Goal: Task Accomplishment & Management: Manage account settings

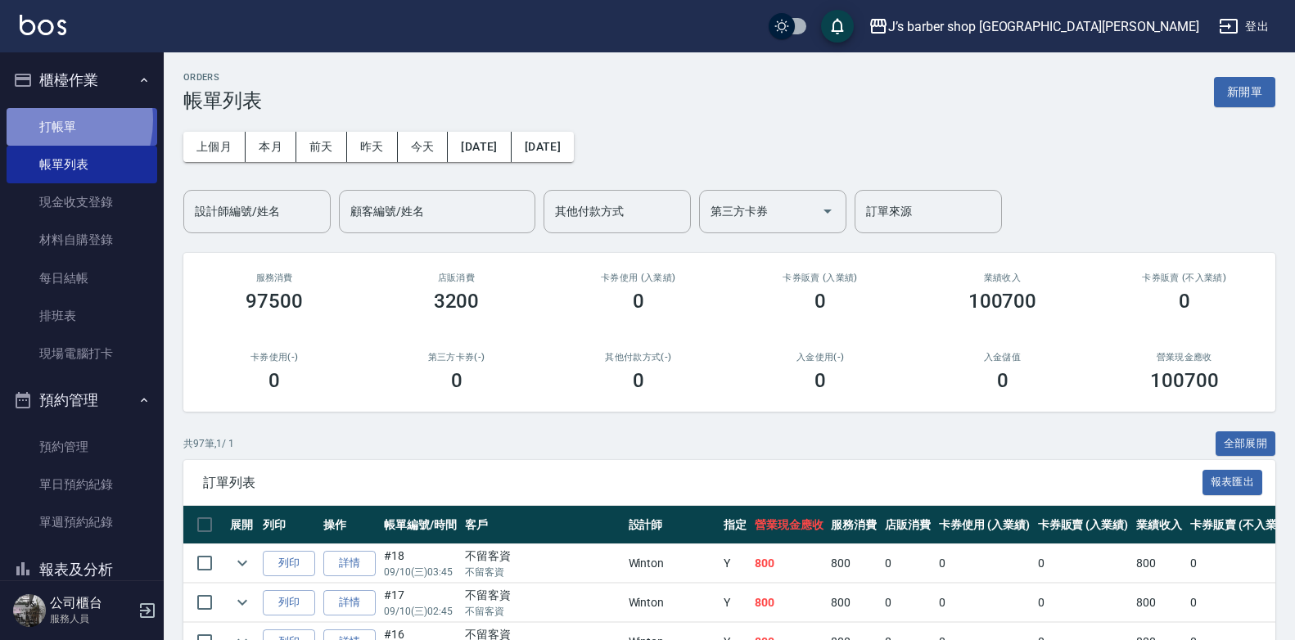
click at [42, 119] on link "打帳單" at bounding box center [82, 127] width 151 height 38
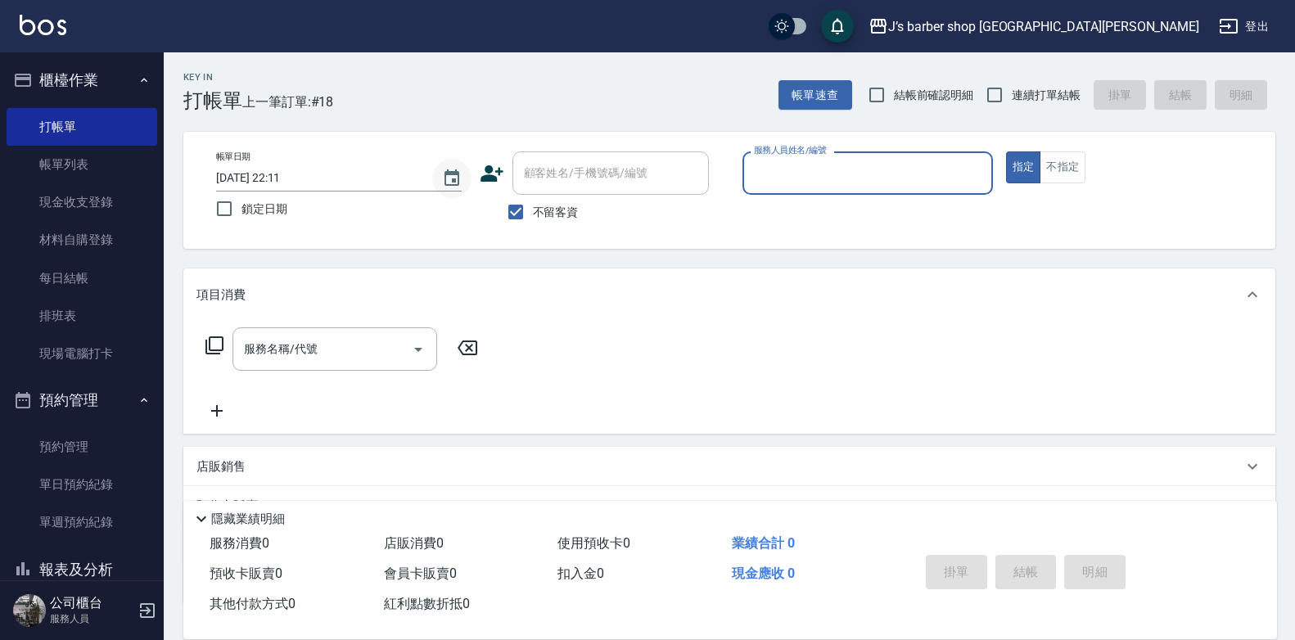
click at [452, 173] on icon "Choose date, selected date is 2025-09-10" at bounding box center [451, 177] width 15 height 16
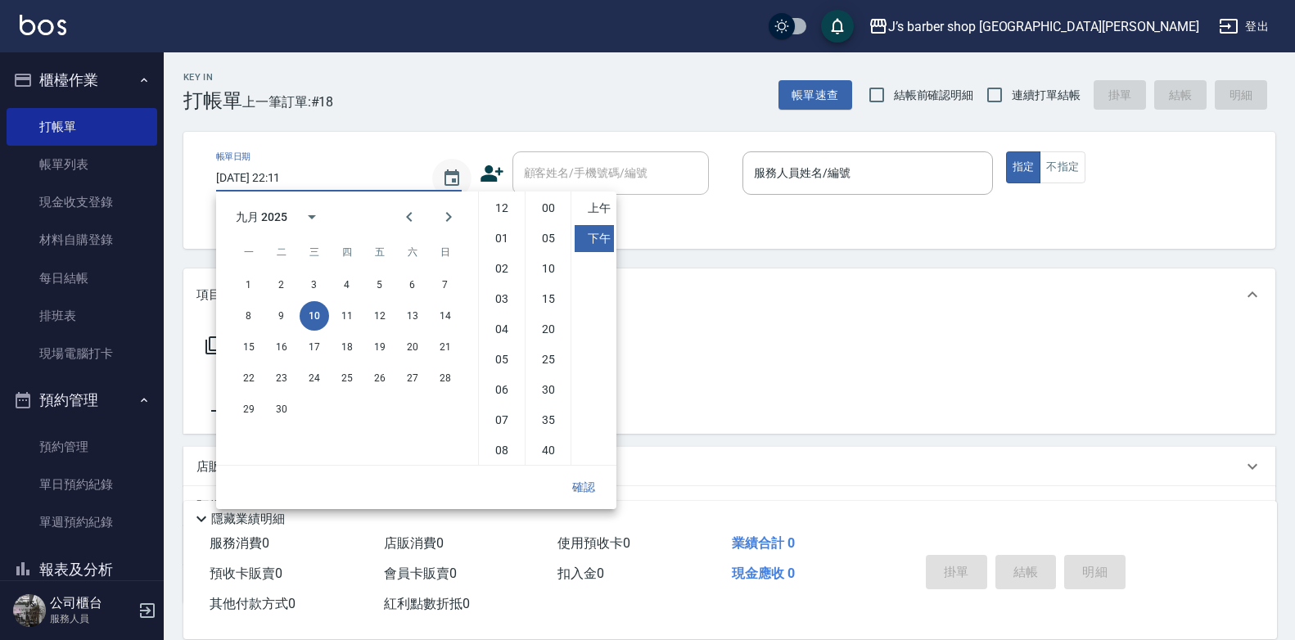
scroll to position [92, 0]
click at [496, 349] on li "08" at bounding box center [501, 358] width 39 height 27
click at [502, 322] on li "07" at bounding box center [501, 328] width 39 height 27
click at [500, 298] on li "06" at bounding box center [501, 298] width 39 height 27
click at [502, 351] on li "08" at bounding box center [501, 358] width 39 height 27
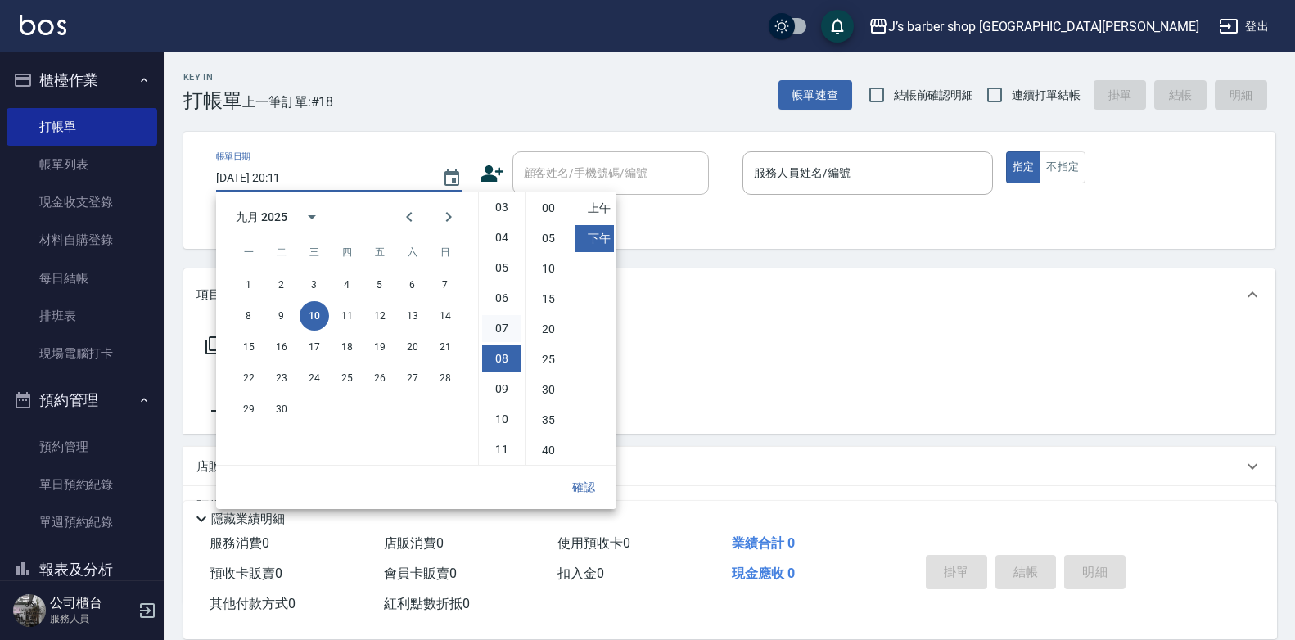
click at [502, 331] on li "07" at bounding box center [501, 328] width 39 height 27
click at [502, 293] on li "06" at bounding box center [501, 298] width 39 height 27
click at [496, 320] on li "07" at bounding box center [501, 328] width 39 height 27
click at [500, 353] on li "08" at bounding box center [501, 358] width 39 height 27
click at [543, 209] on li "00" at bounding box center [548, 208] width 39 height 27
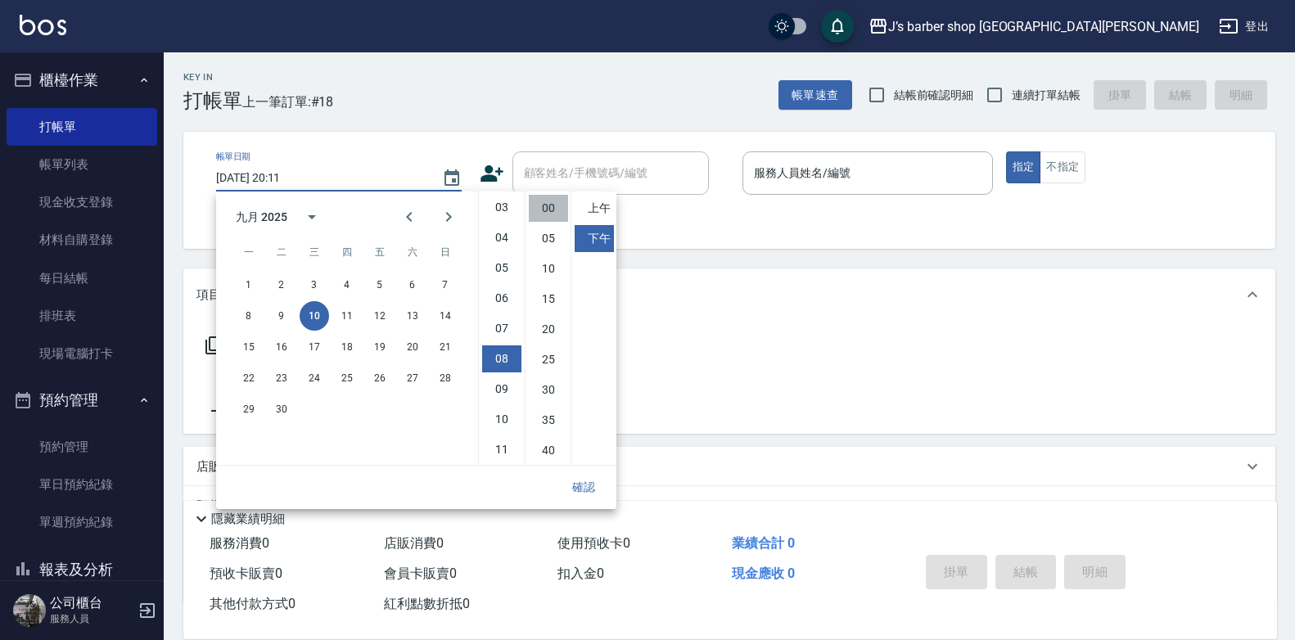
type input "[DATE] 20:00"
click at [87, 172] on link "帳單列表" at bounding box center [82, 165] width 151 height 38
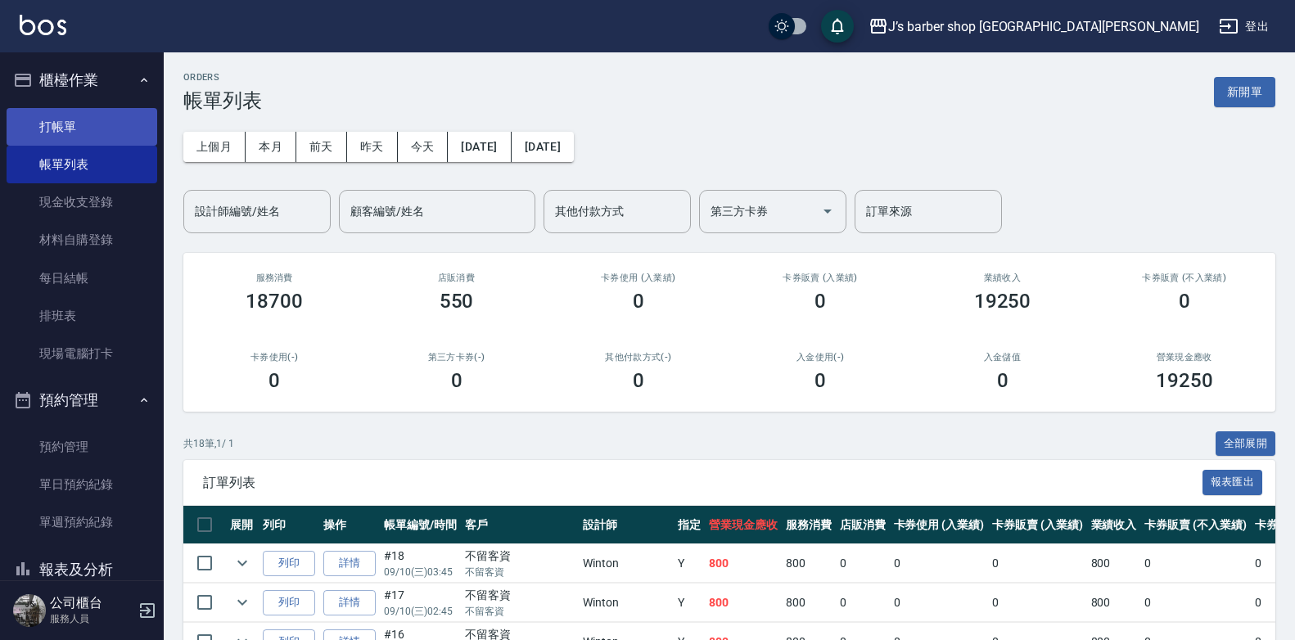
click at [88, 119] on link "打帳單" at bounding box center [82, 127] width 151 height 38
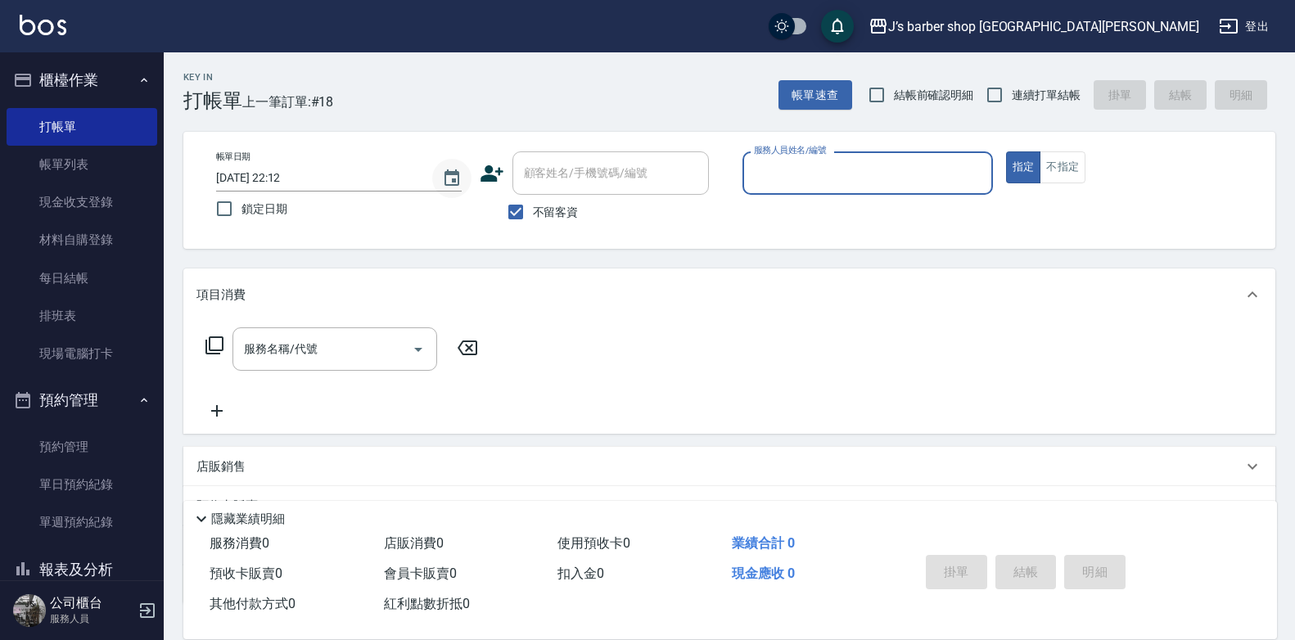
click at [453, 173] on icon "Choose date, selected date is 2025-09-10" at bounding box center [451, 177] width 15 height 16
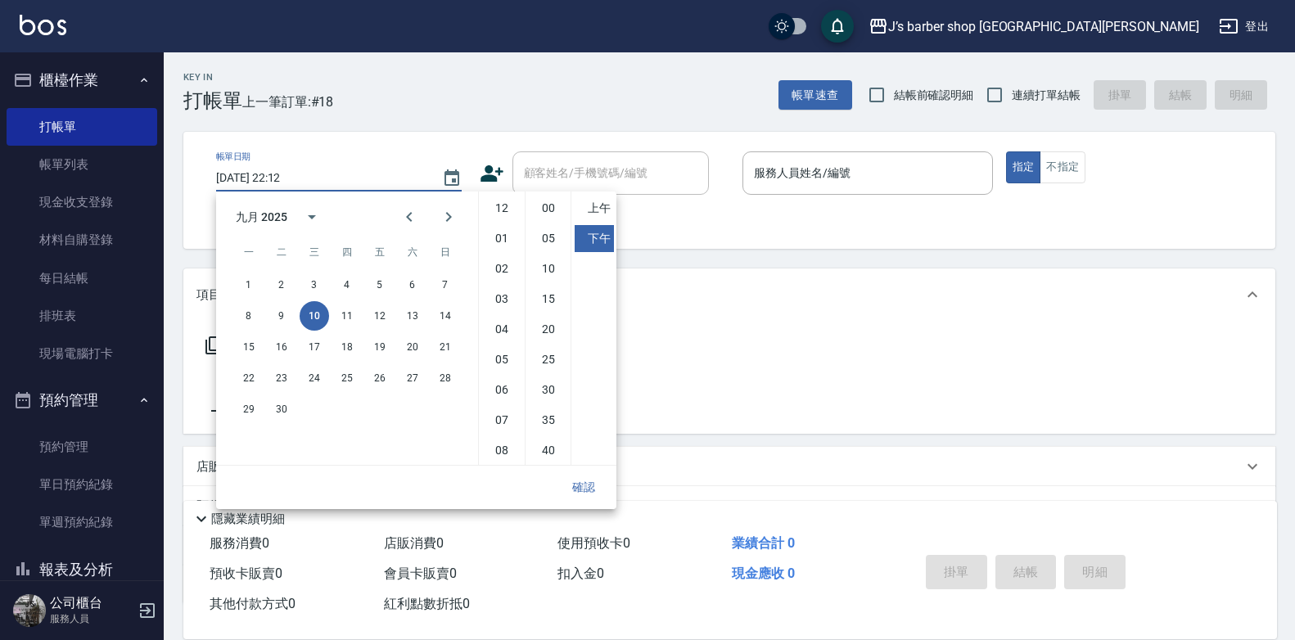
scroll to position [92, 0]
click at [509, 295] on li "06" at bounding box center [501, 298] width 39 height 27
click at [552, 205] on li "00" at bounding box center [548, 208] width 39 height 27
type input "[DATE] 18:00"
click at [593, 480] on button "確認" at bounding box center [583, 487] width 52 height 30
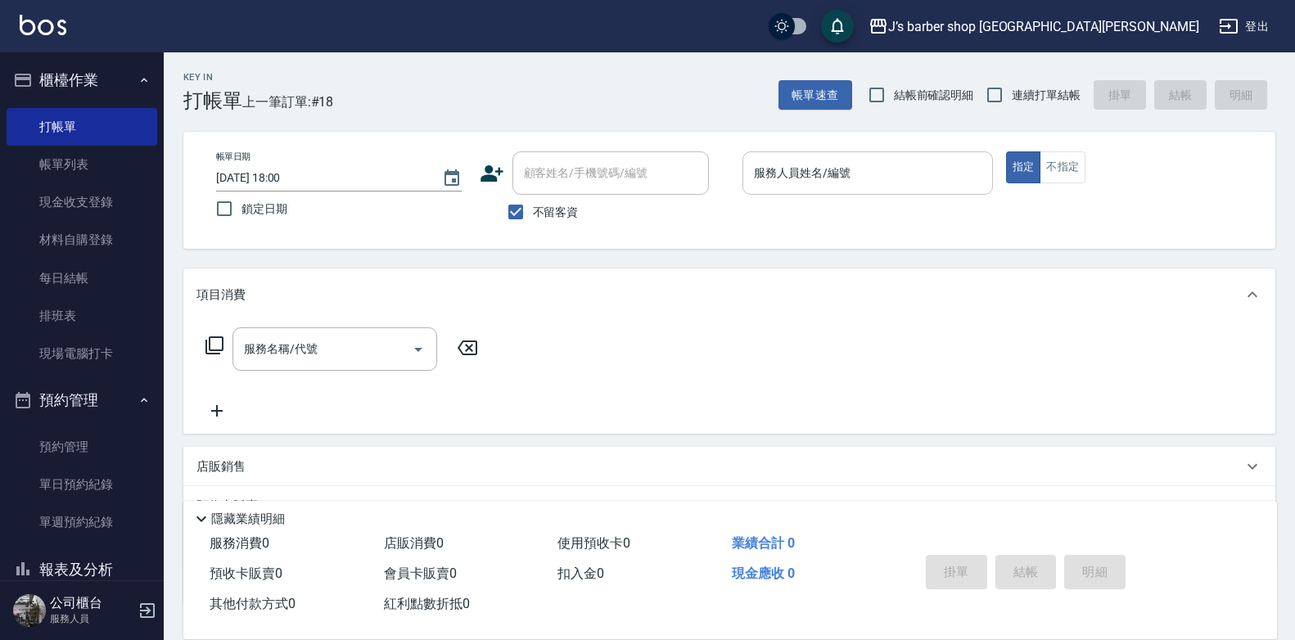
click at [787, 158] on div "服務人員姓名/編號" at bounding box center [867, 172] width 250 height 43
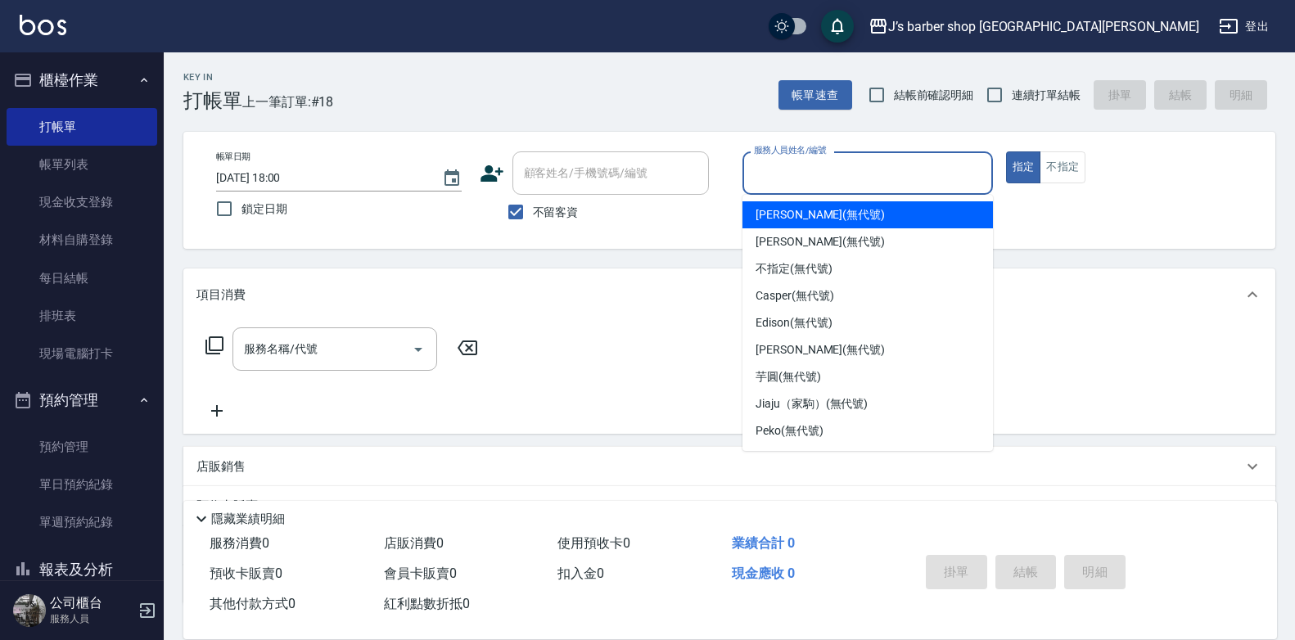
click at [784, 208] on span "[PERSON_NAME] (無代號)" at bounding box center [819, 214] width 129 height 17
type input "[PERSON_NAME](無代號)"
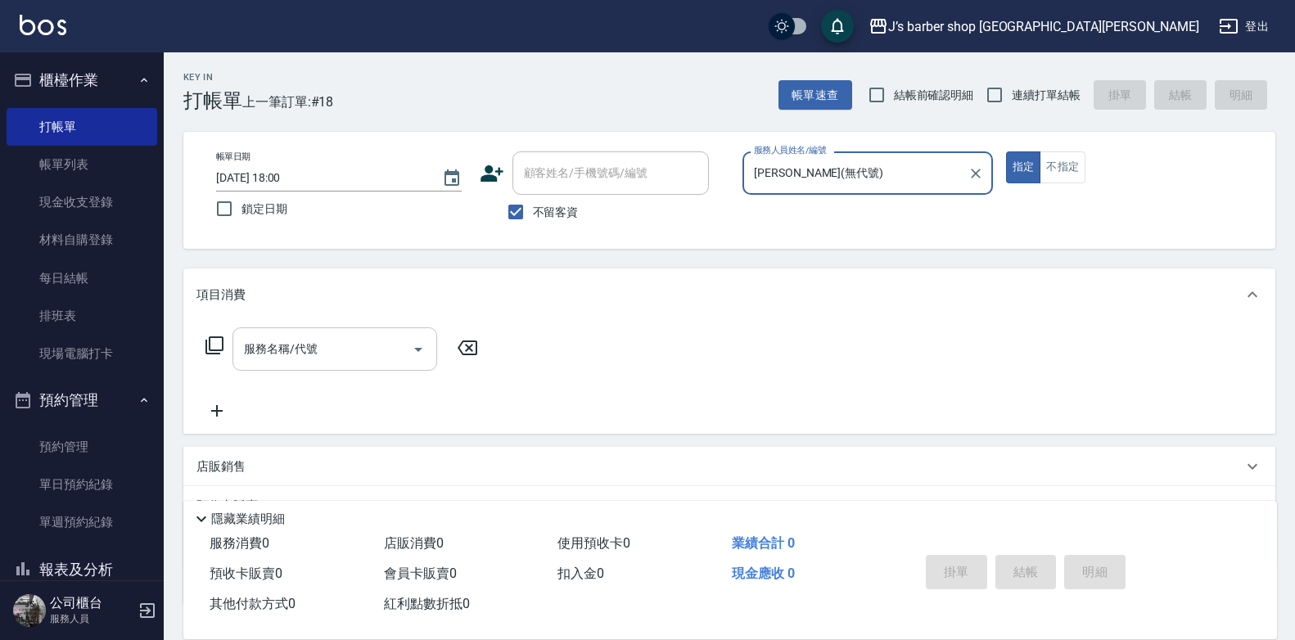
click at [376, 354] on input "服務名稱/代號" at bounding box center [322, 349] width 165 height 29
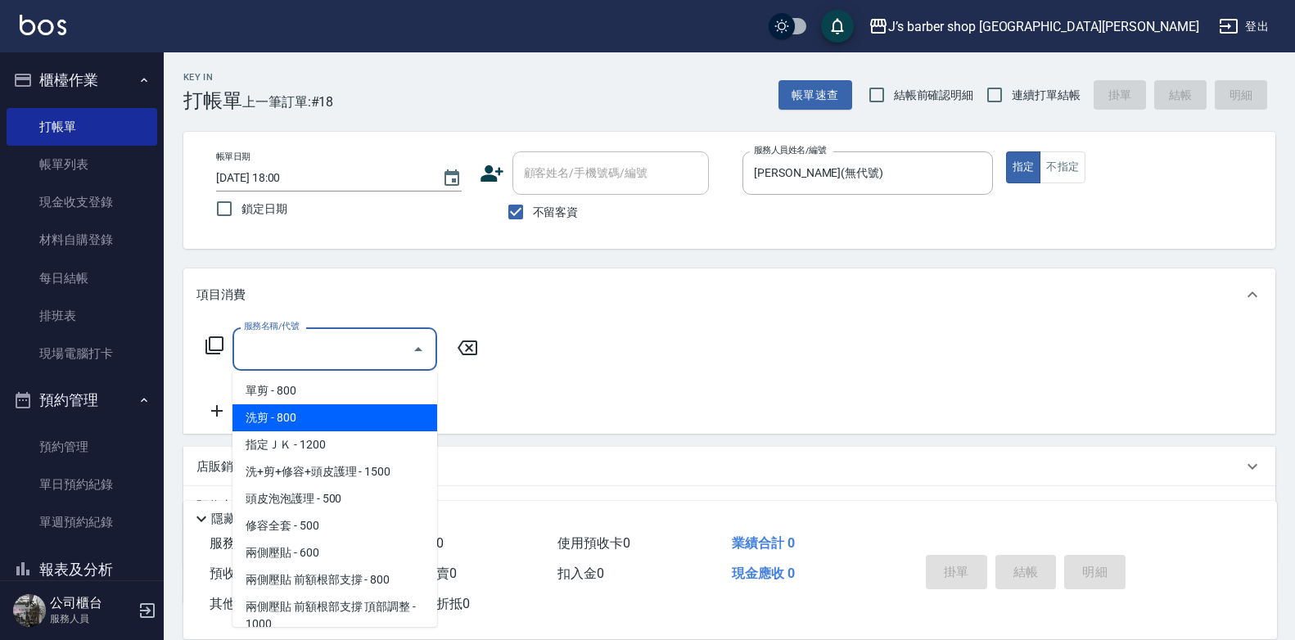
click at [367, 414] on span "洗剪 - 800" at bounding box center [334, 417] width 205 height 27
type input "洗剪(101)"
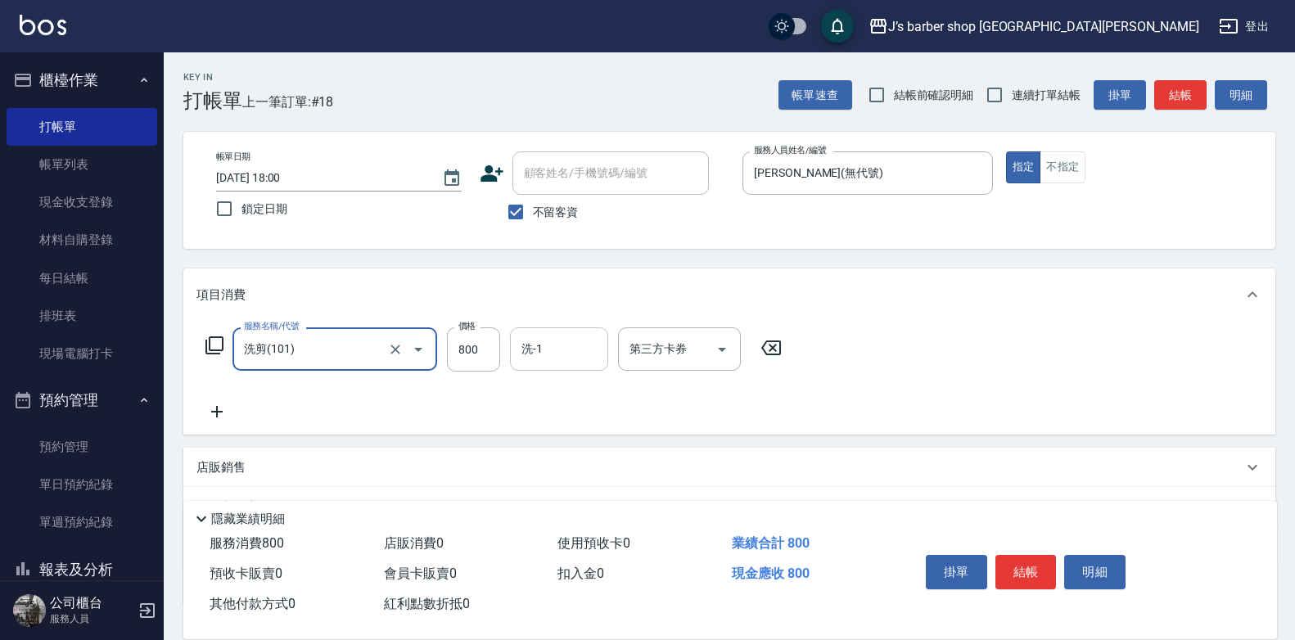
click at [541, 367] on div "洗-1" at bounding box center [559, 348] width 98 height 43
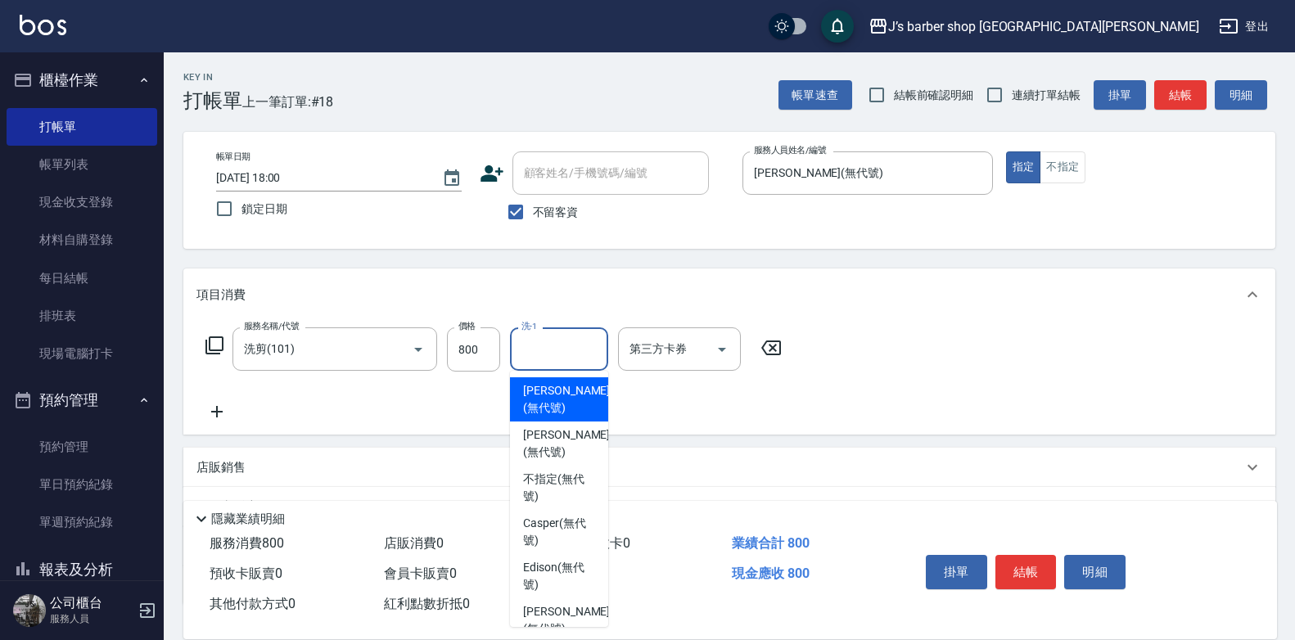
click at [552, 390] on span "[PERSON_NAME] (無代號)" at bounding box center [566, 399] width 87 height 34
type input "[PERSON_NAME](無代號)"
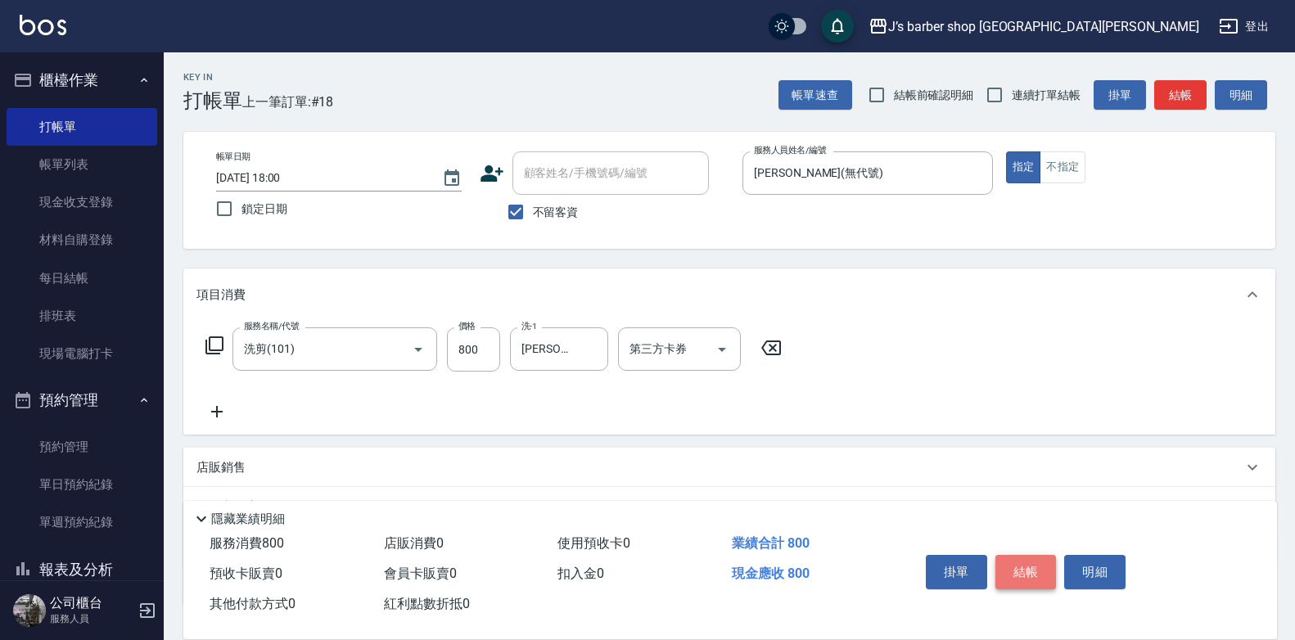
click at [1025, 559] on button "結帳" at bounding box center [1025, 572] width 61 height 34
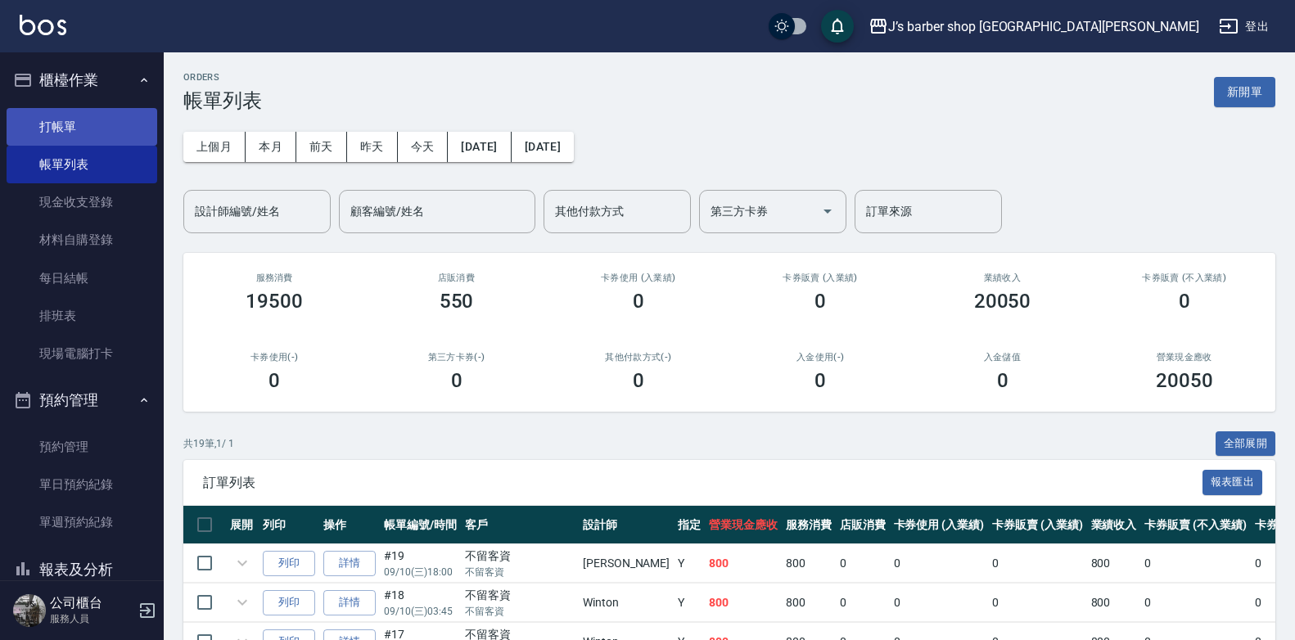
click at [89, 128] on link "打帳單" at bounding box center [82, 127] width 151 height 38
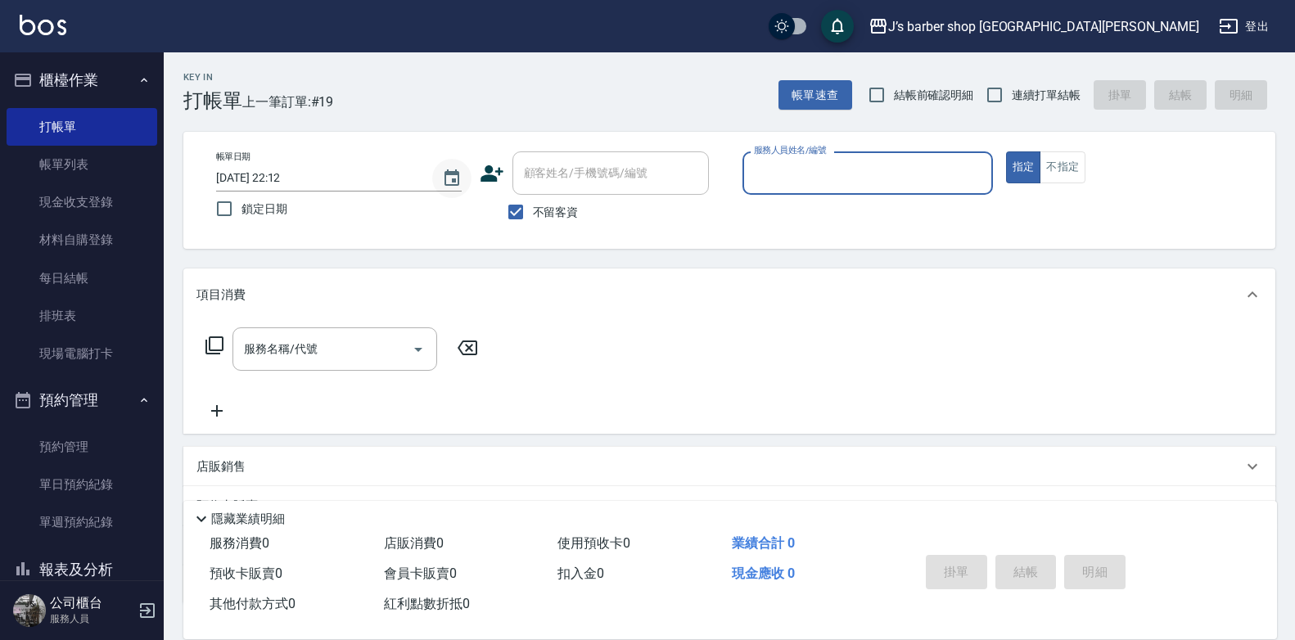
click at [445, 171] on icon "Choose date, selected date is 2025-09-10" at bounding box center [451, 177] width 15 height 16
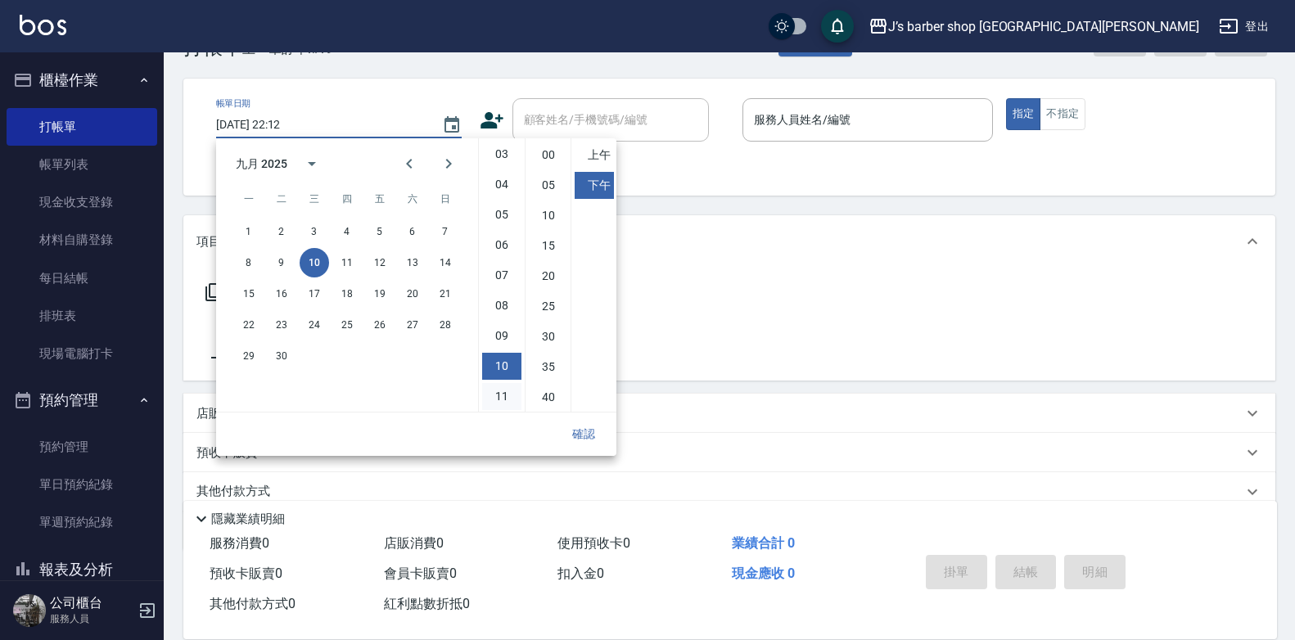
scroll to position [82, 0]
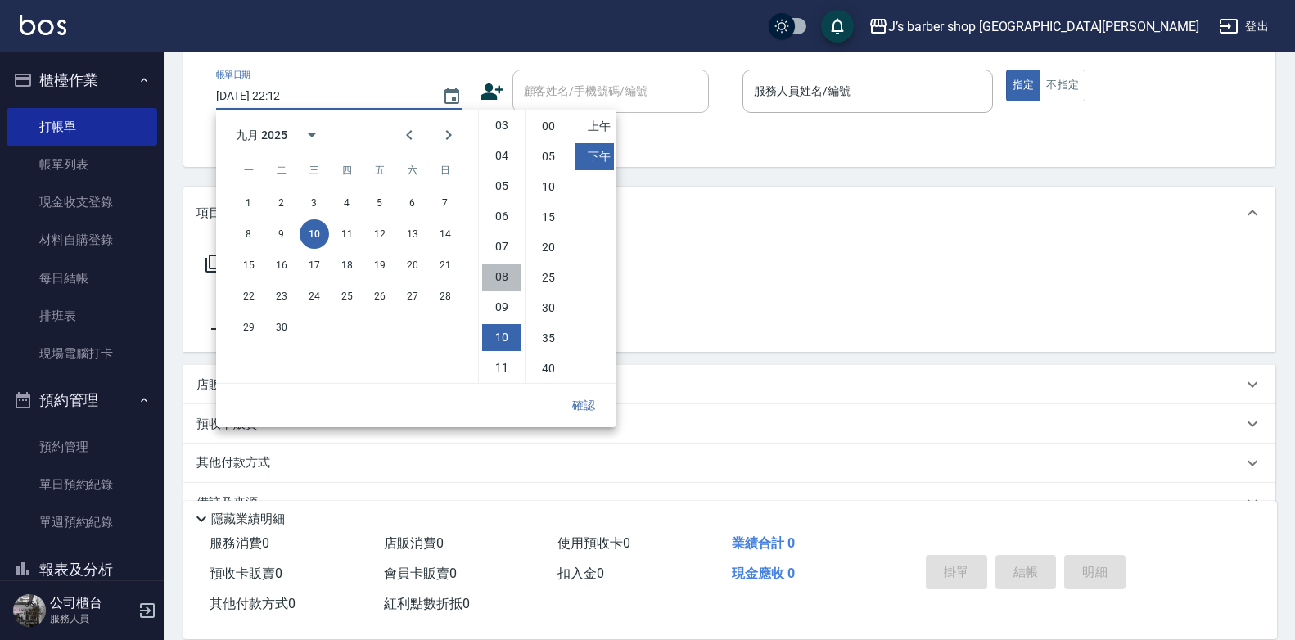
click at [506, 270] on li "08" at bounding box center [501, 276] width 39 height 27
click at [554, 126] on li "00" at bounding box center [548, 126] width 39 height 27
type input "[DATE] 20:00"
click at [573, 406] on button "確認" at bounding box center [583, 405] width 52 height 30
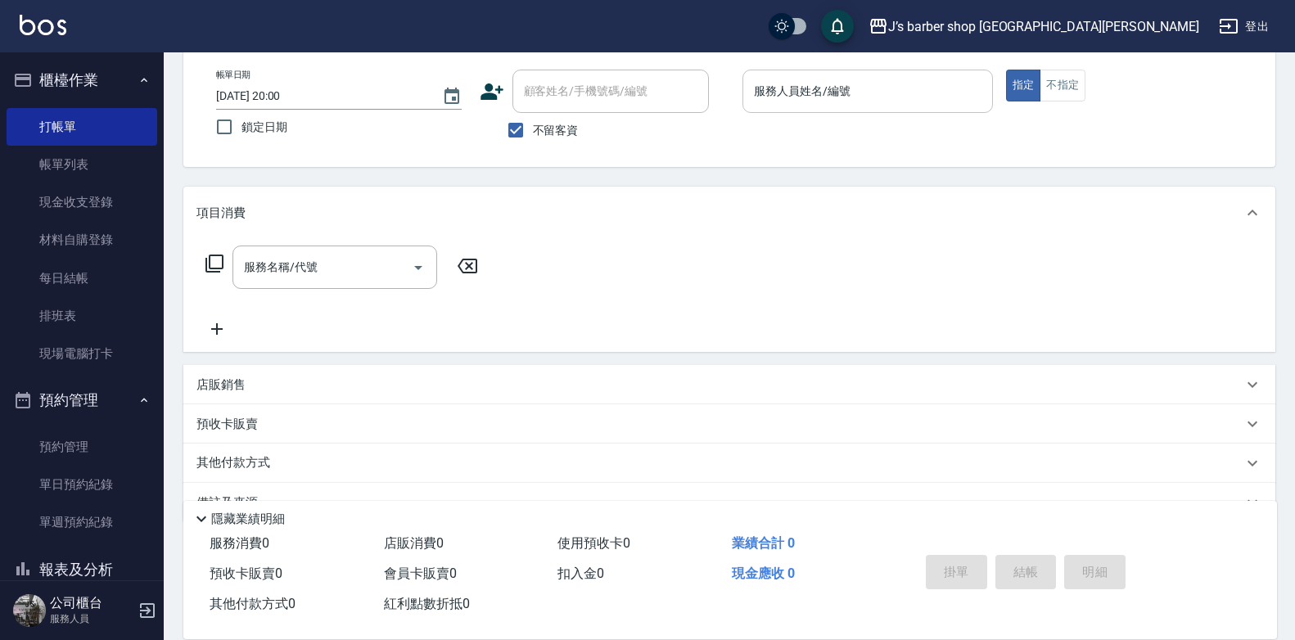
click at [799, 104] on input "服務人員姓名/編號" at bounding box center [868, 91] width 236 height 29
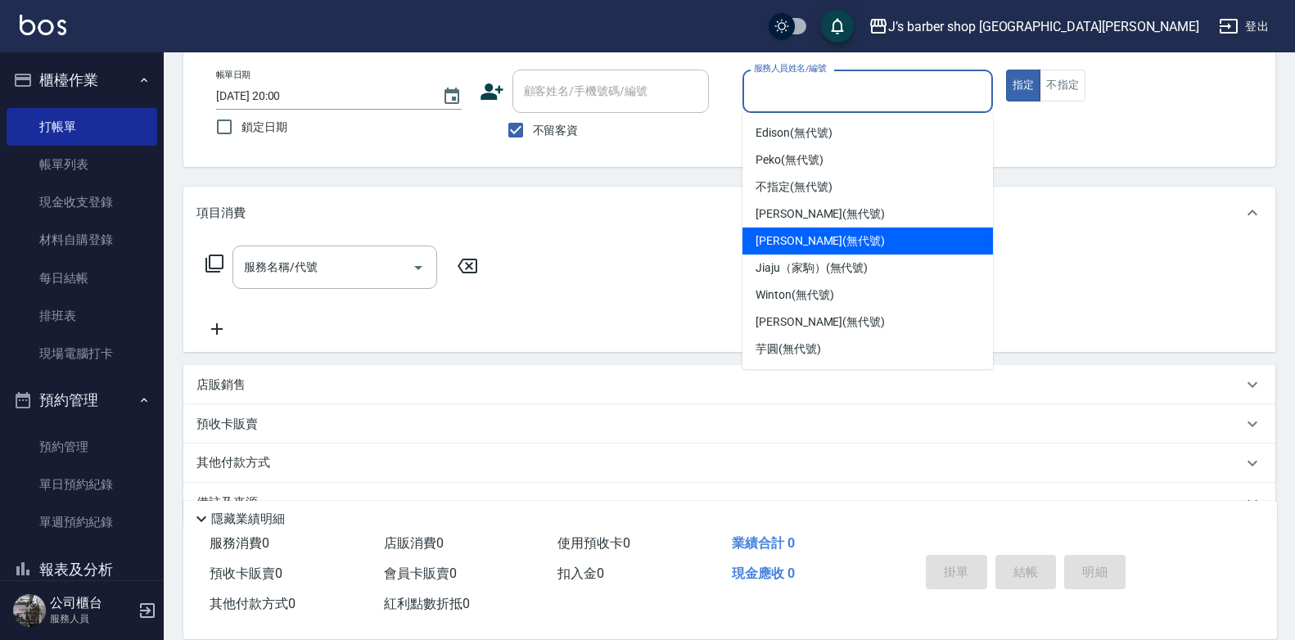
drag, startPoint x: 784, startPoint y: 237, endPoint x: 600, endPoint y: 254, distance: 184.9
click at [783, 237] on span "[PERSON_NAME] (無代號)" at bounding box center [819, 240] width 129 height 17
type input "[PERSON_NAME](無代號)"
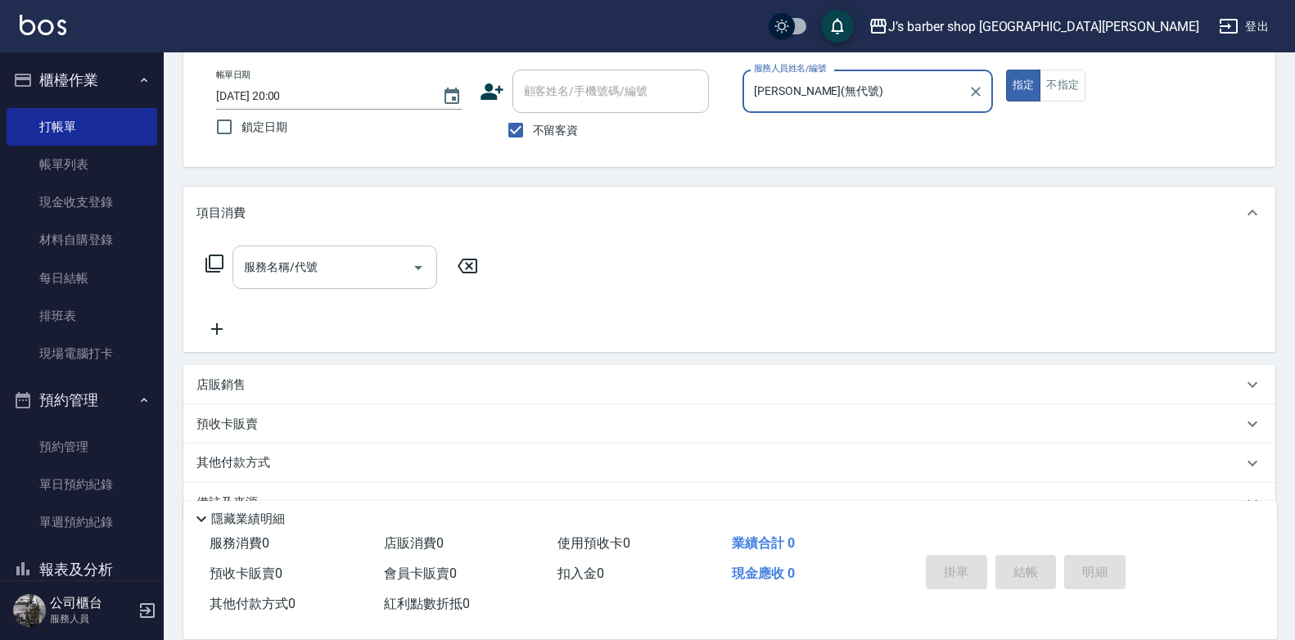
click at [372, 275] on input "服務名稱/代號" at bounding box center [322, 267] width 165 height 29
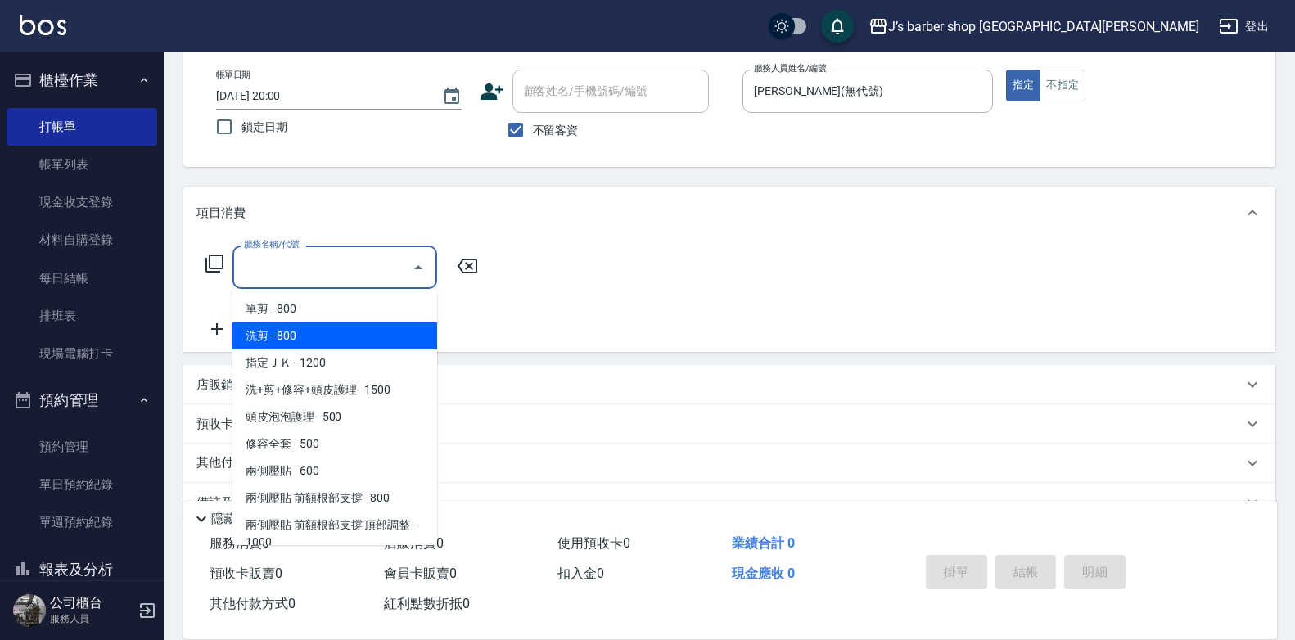
drag, startPoint x: 351, startPoint y: 328, endPoint x: 447, endPoint y: 326, distance: 95.8
click at [351, 329] on span "洗剪 - 800" at bounding box center [334, 335] width 205 height 27
type input "洗剪(101)"
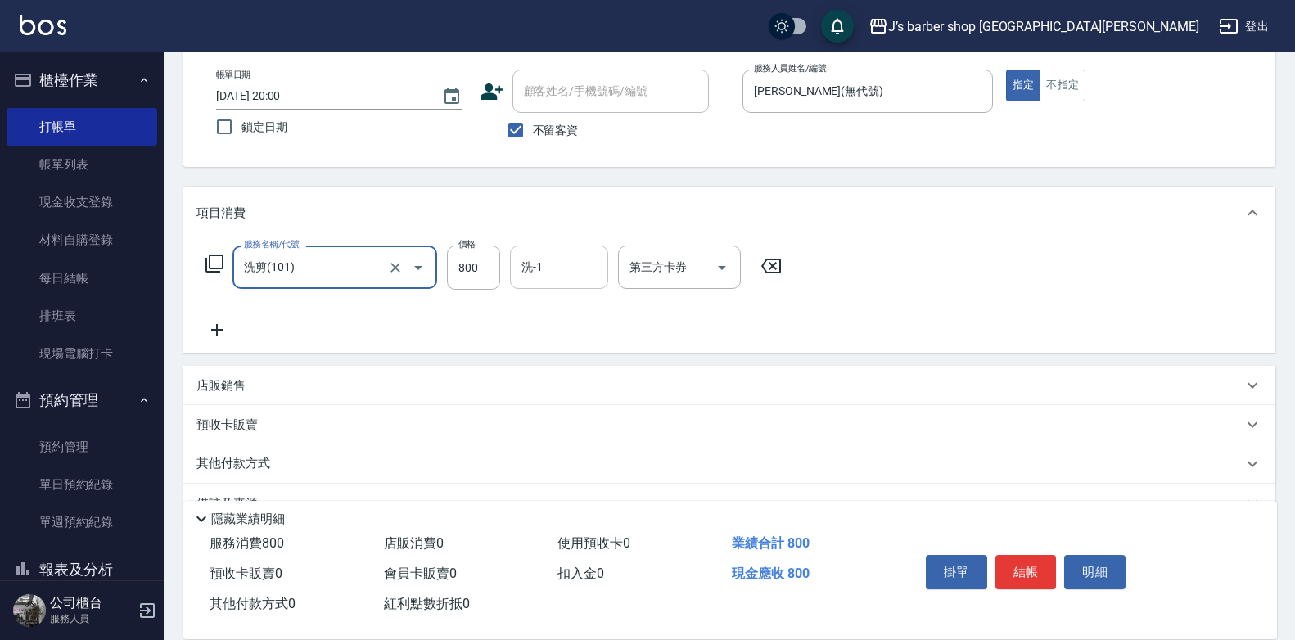
click at [572, 264] on input "洗-1" at bounding box center [558, 267] width 83 height 29
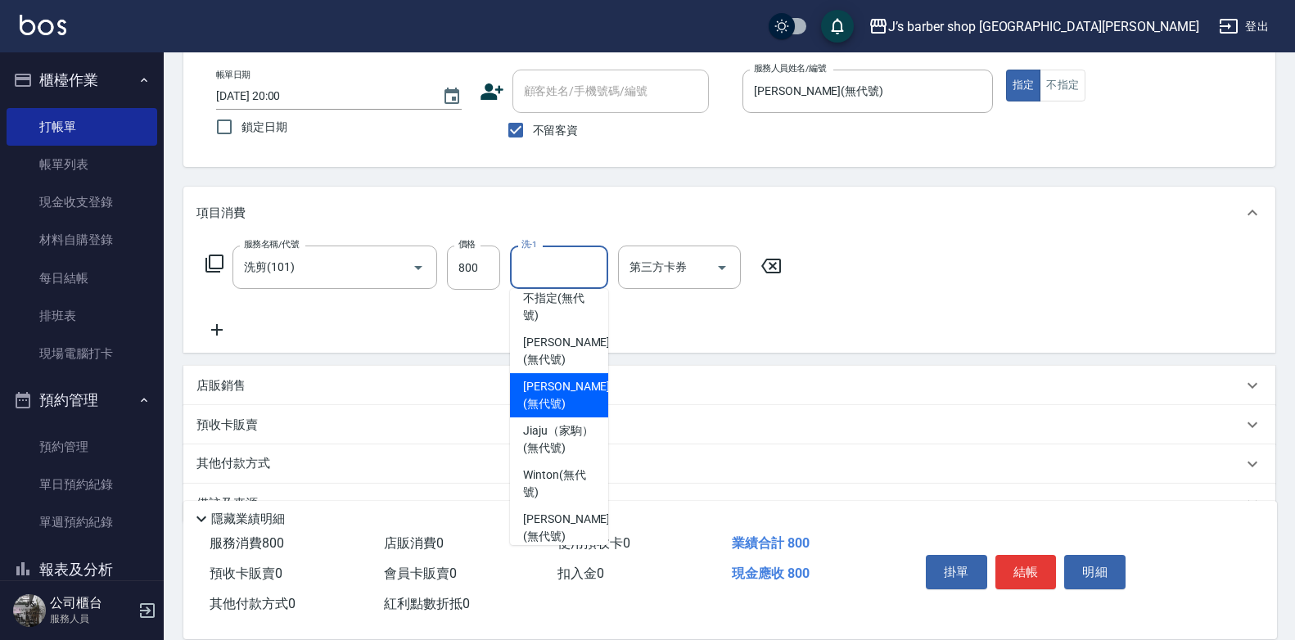
click at [567, 399] on span "[PERSON_NAME] (無代號)" at bounding box center [566, 395] width 87 height 34
type input "[PERSON_NAME](無代號)"
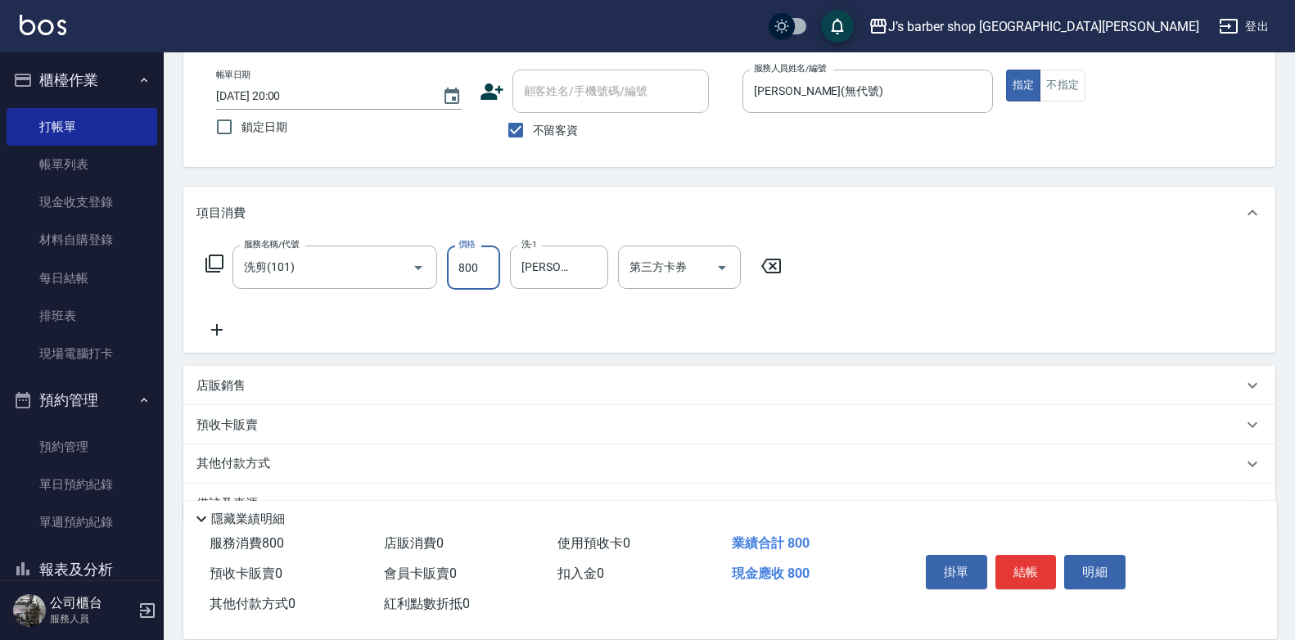
click at [480, 269] on input "800" at bounding box center [473, 267] width 53 height 44
type input "1200"
click at [1018, 558] on button "結帳" at bounding box center [1025, 572] width 61 height 34
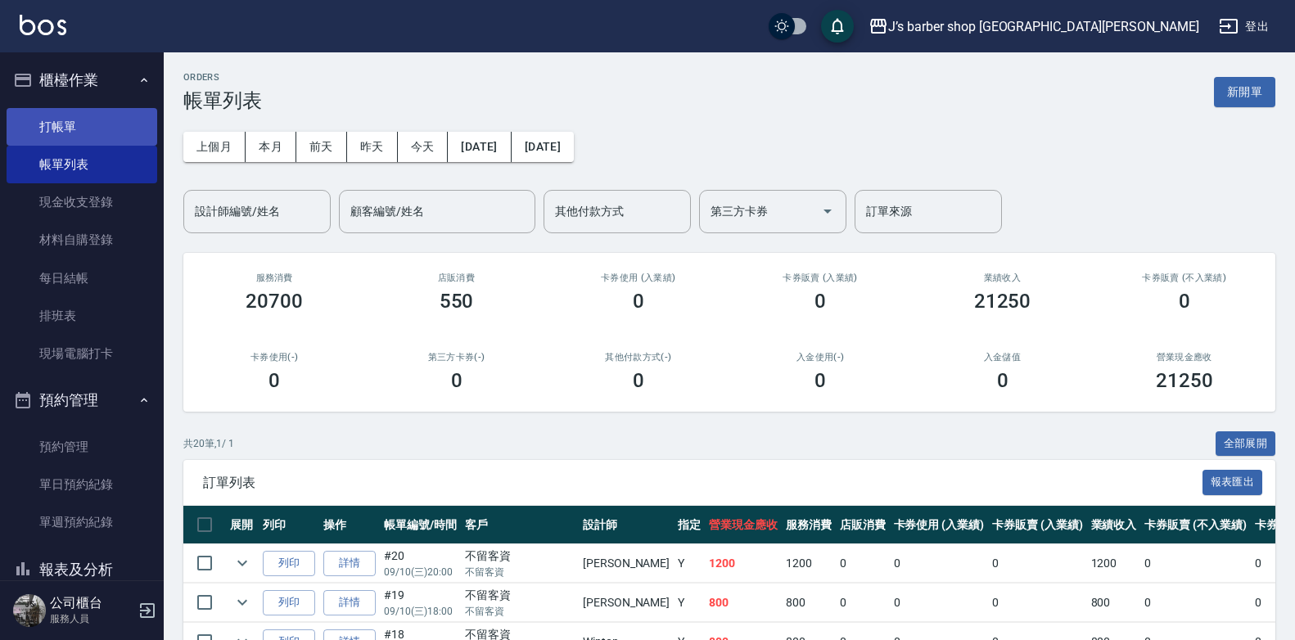
drag, startPoint x: 123, startPoint y: 126, endPoint x: 120, endPoint y: 138, distance: 12.5
click at [122, 126] on link "打帳單" at bounding box center [82, 127] width 151 height 38
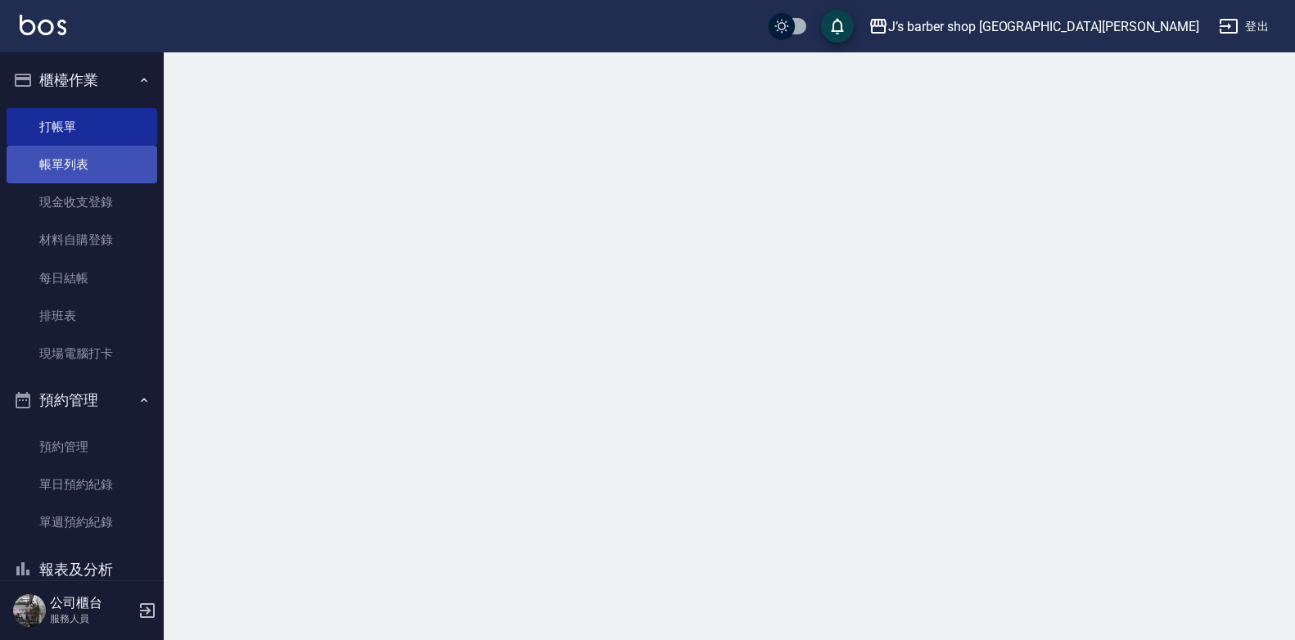
click at [116, 157] on link "帳單列表" at bounding box center [82, 165] width 151 height 38
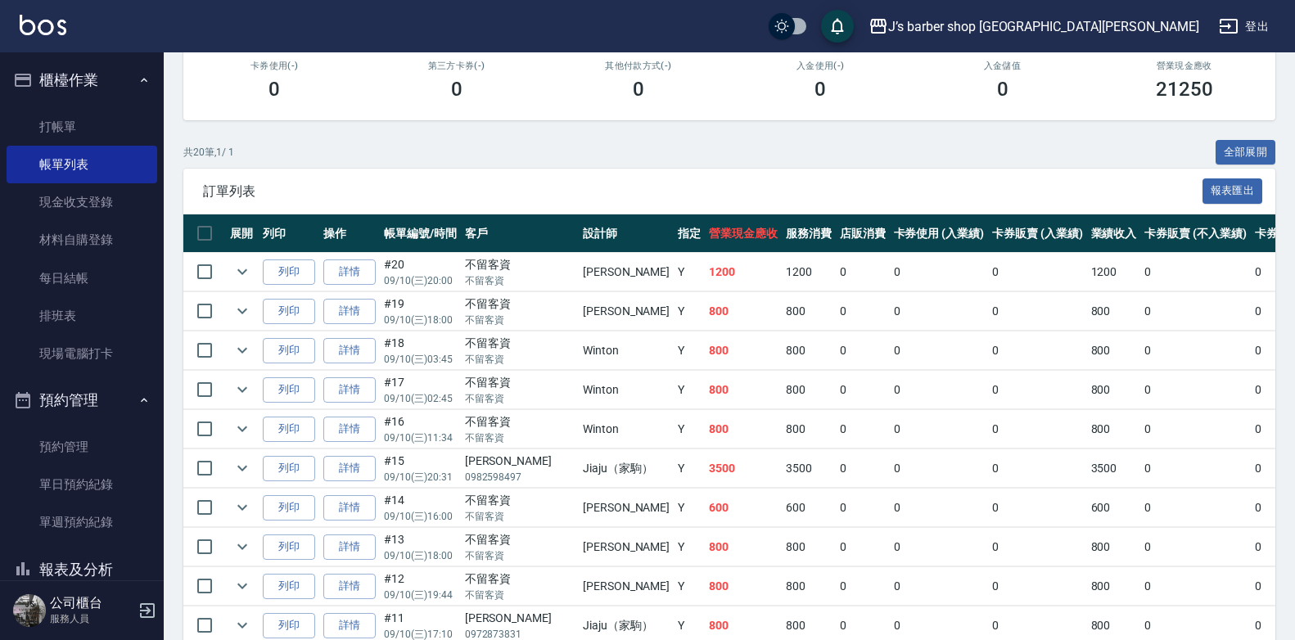
scroll to position [327, 0]
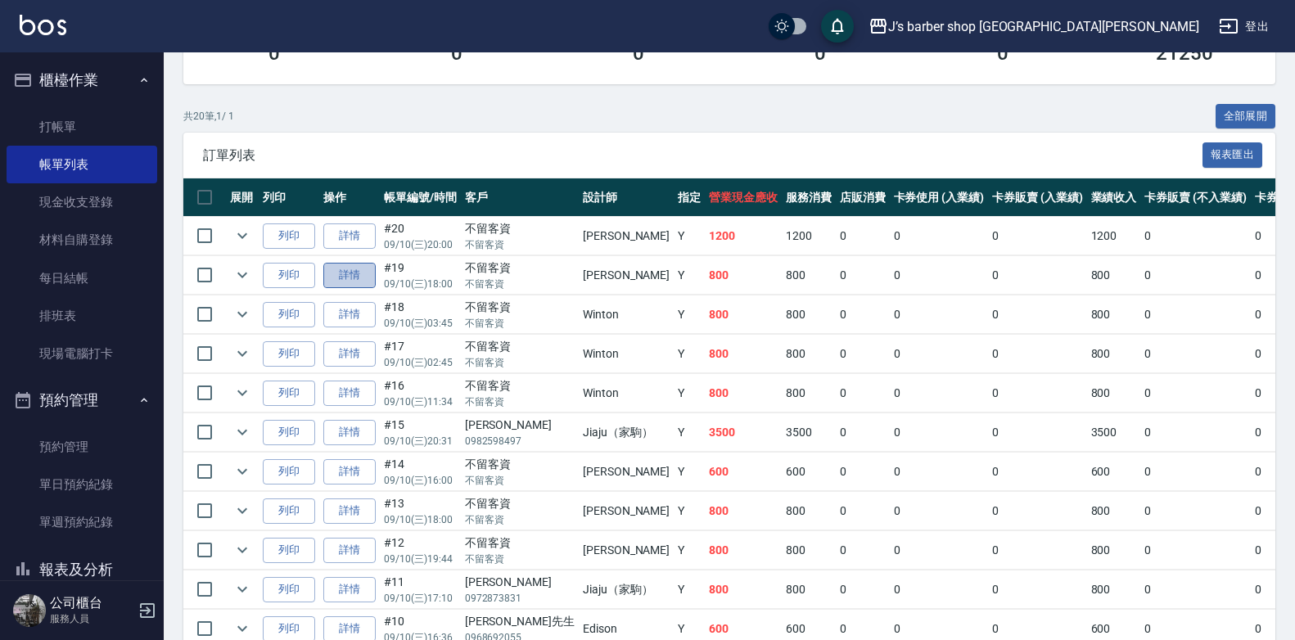
click at [355, 277] on link "詳情" at bounding box center [349, 275] width 52 height 25
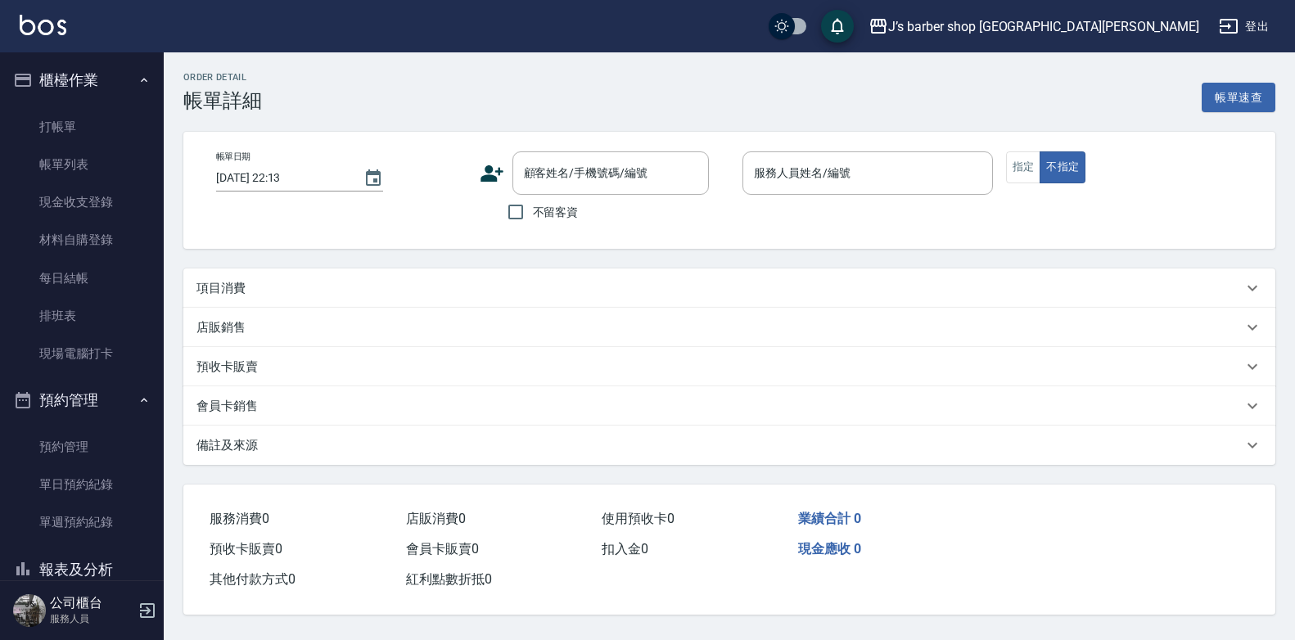
type input "[DATE] 18:00"
checkbox input "true"
type input "[PERSON_NAME](無代號)"
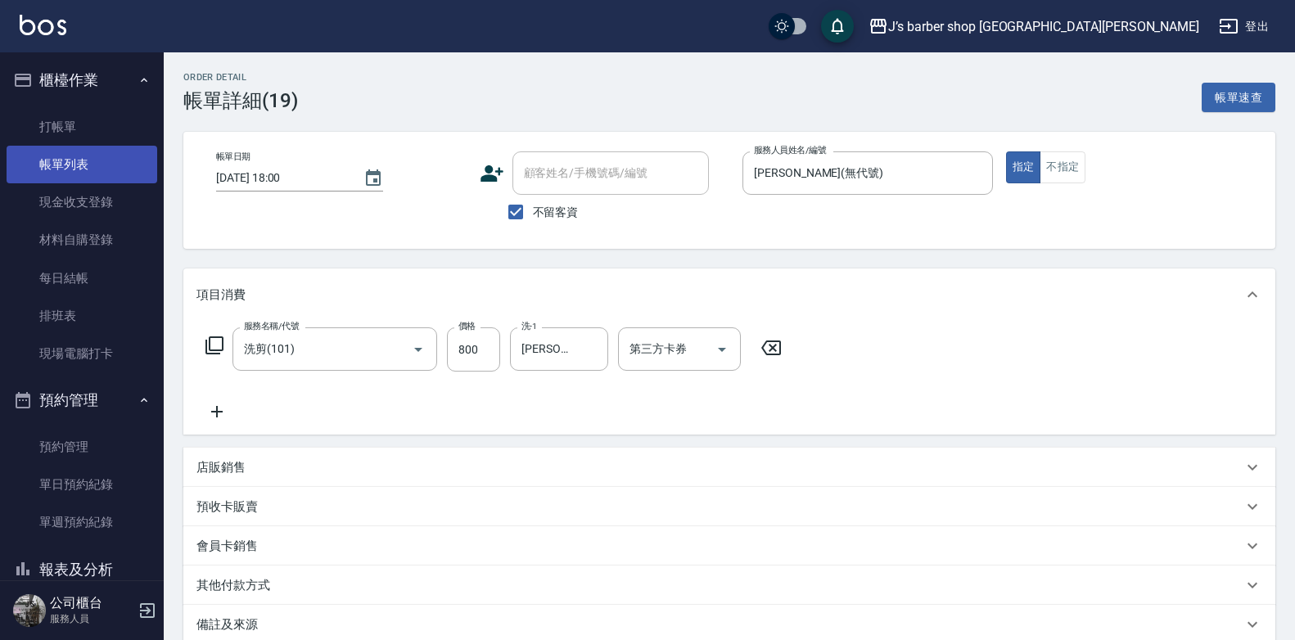
click at [80, 157] on link "帳單列表" at bounding box center [82, 165] width 151 height 38
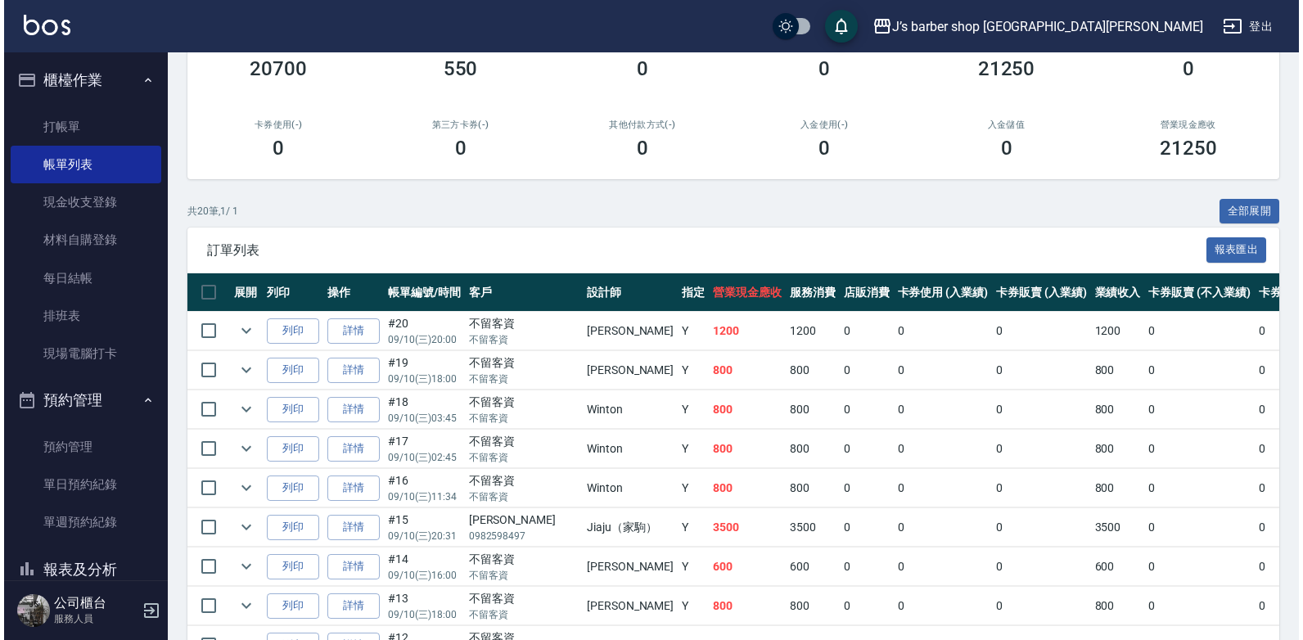
scroll to position [327, 0]
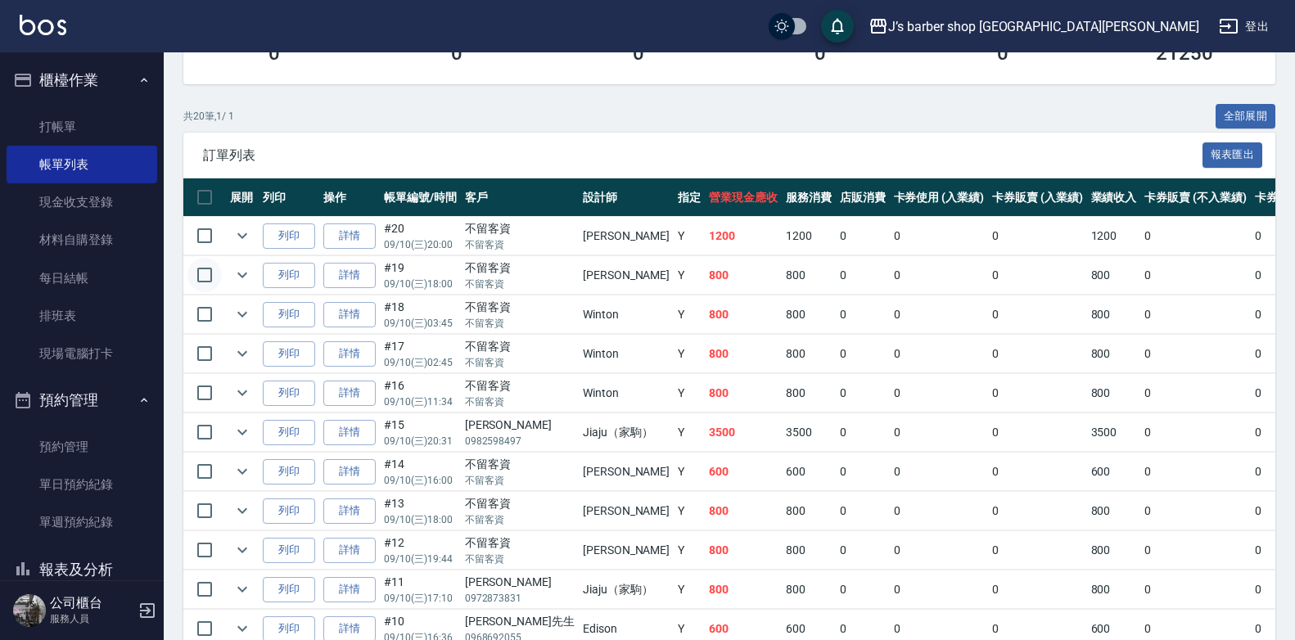
click at [210, 272] on input "checkbox" at bounding box center [204, 275] width 34 height 34
checkbox input "true"
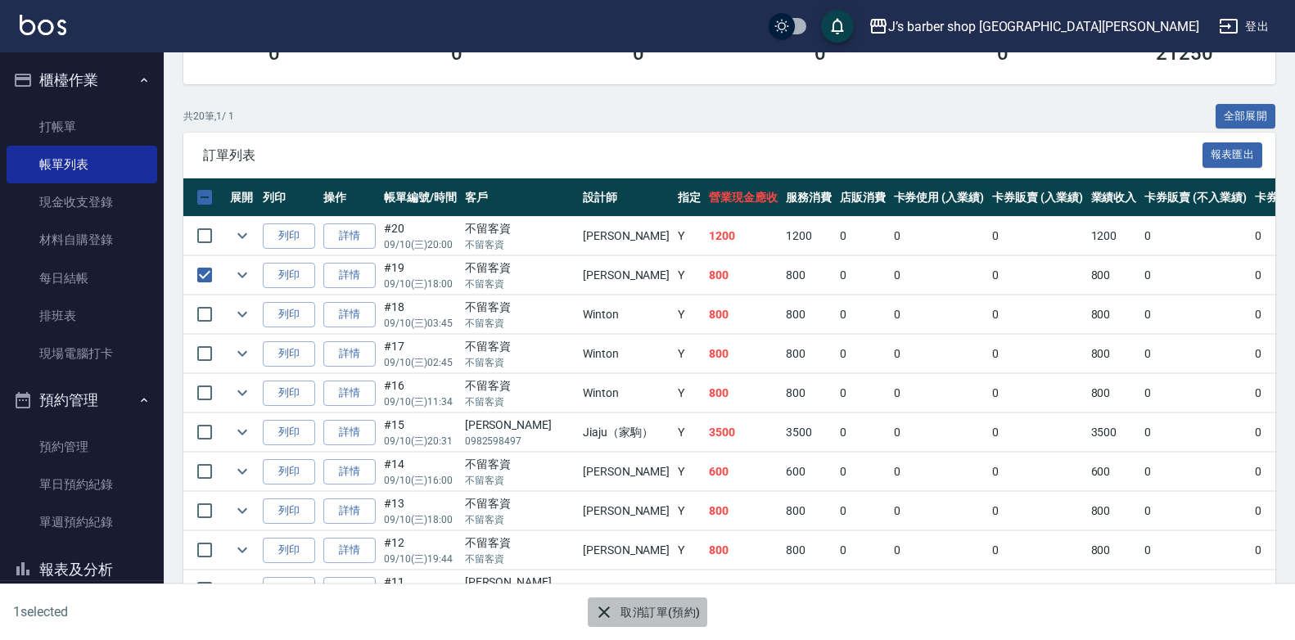
click at [617, 603] on button "取消訂單(預約)" at bounding box center [647, 612] width 119 height 30
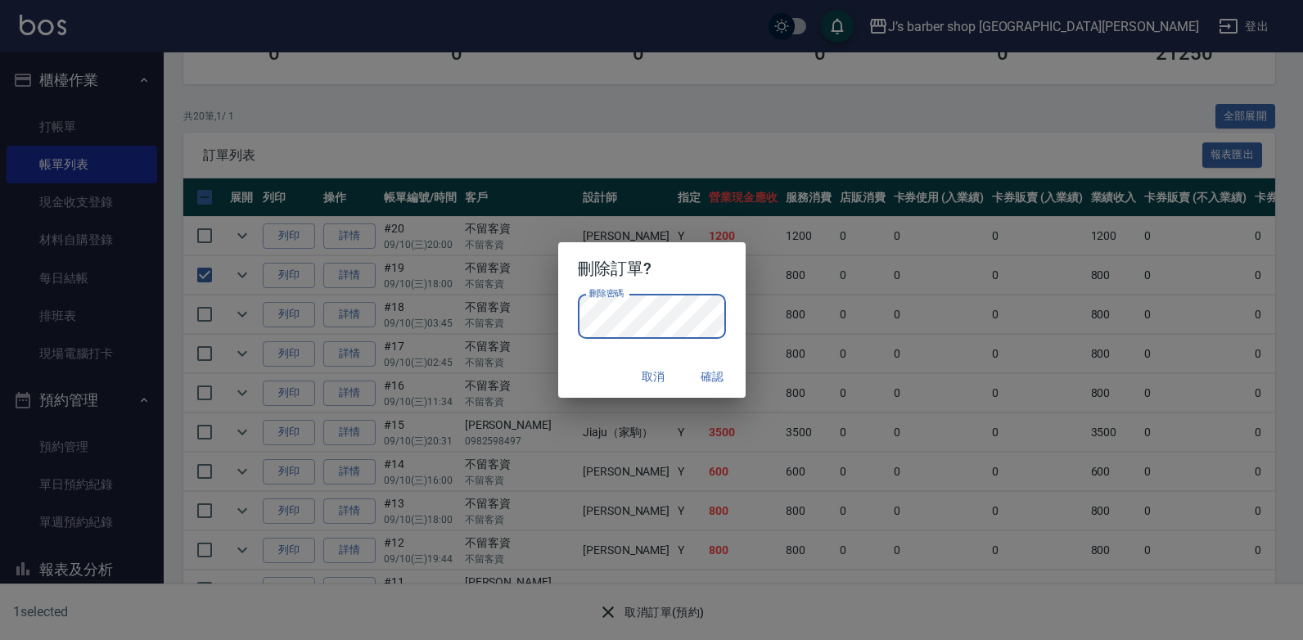
click at [711, 380] on button "確認" at bounding box center [713, 377] width 52 height 30
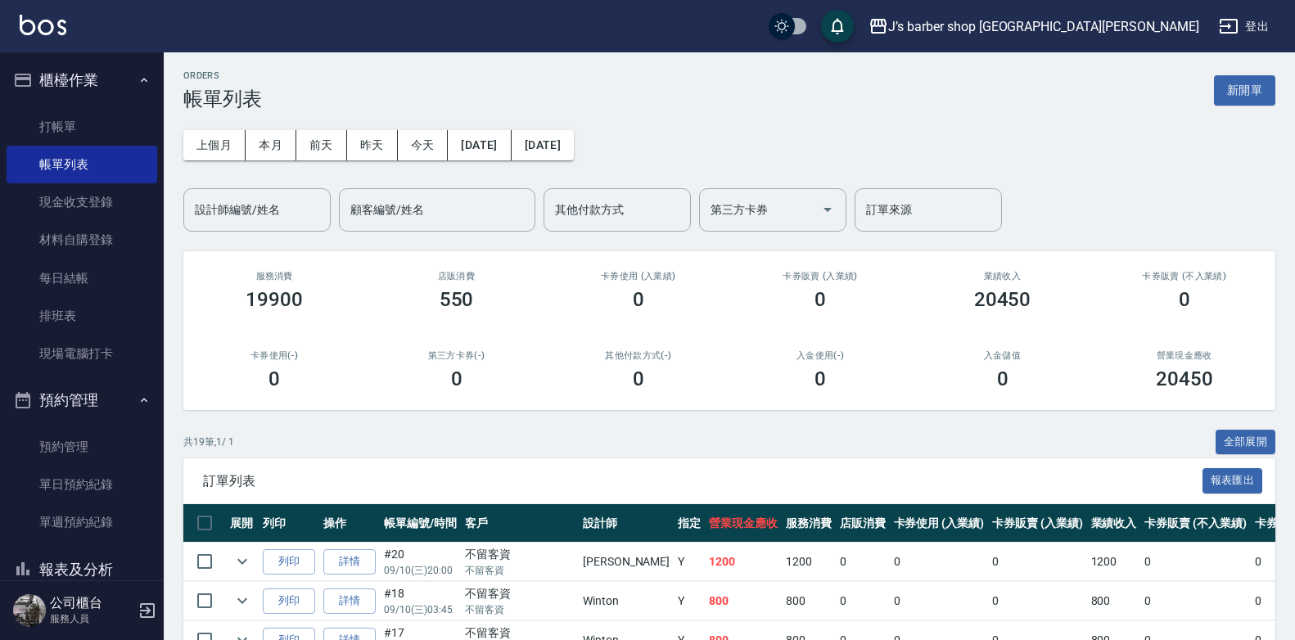
scroll to position [0, 0]
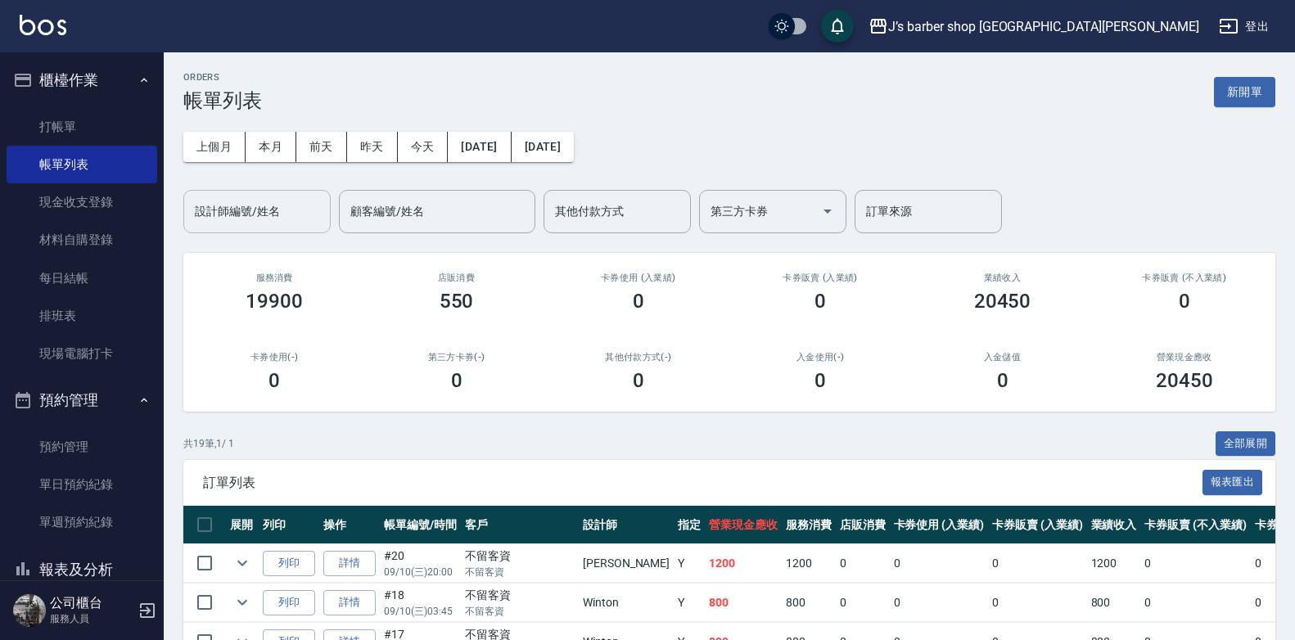
click at [259, 205] on input "設計師編號/姓名" at bounding box center [257, 211] width 133 height 29
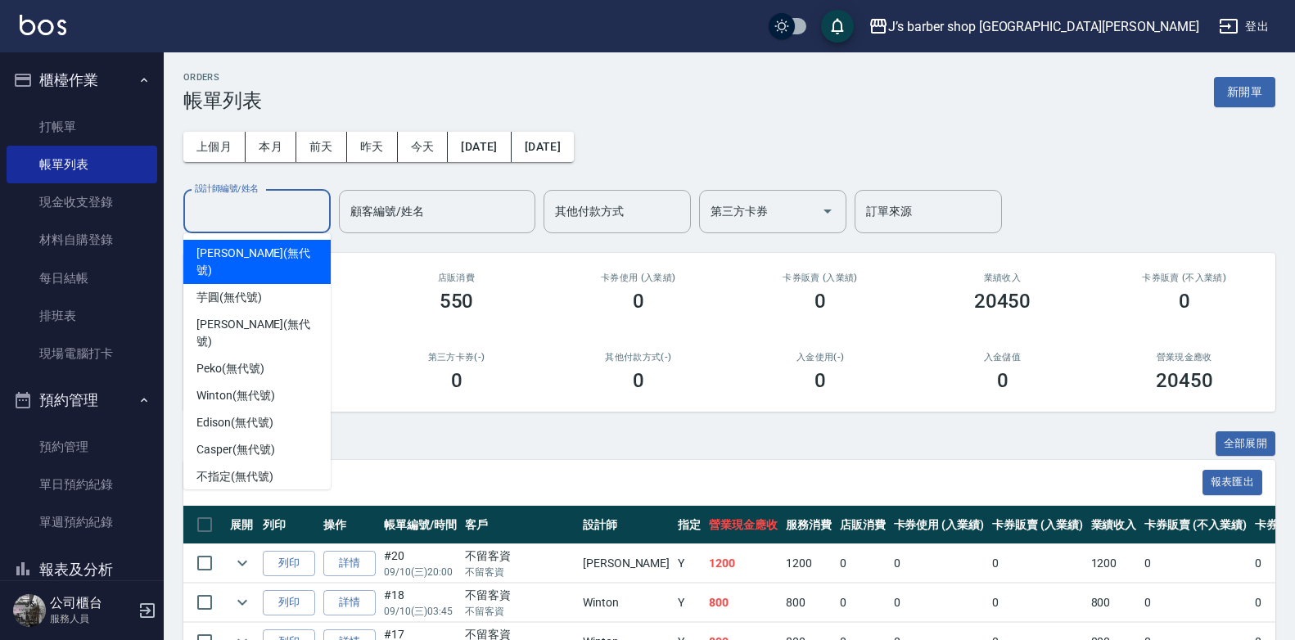
click at [248, 252] on span "[PERSON_NAME] (無代號)" at bounding box center [256, 262] width 121 height 34
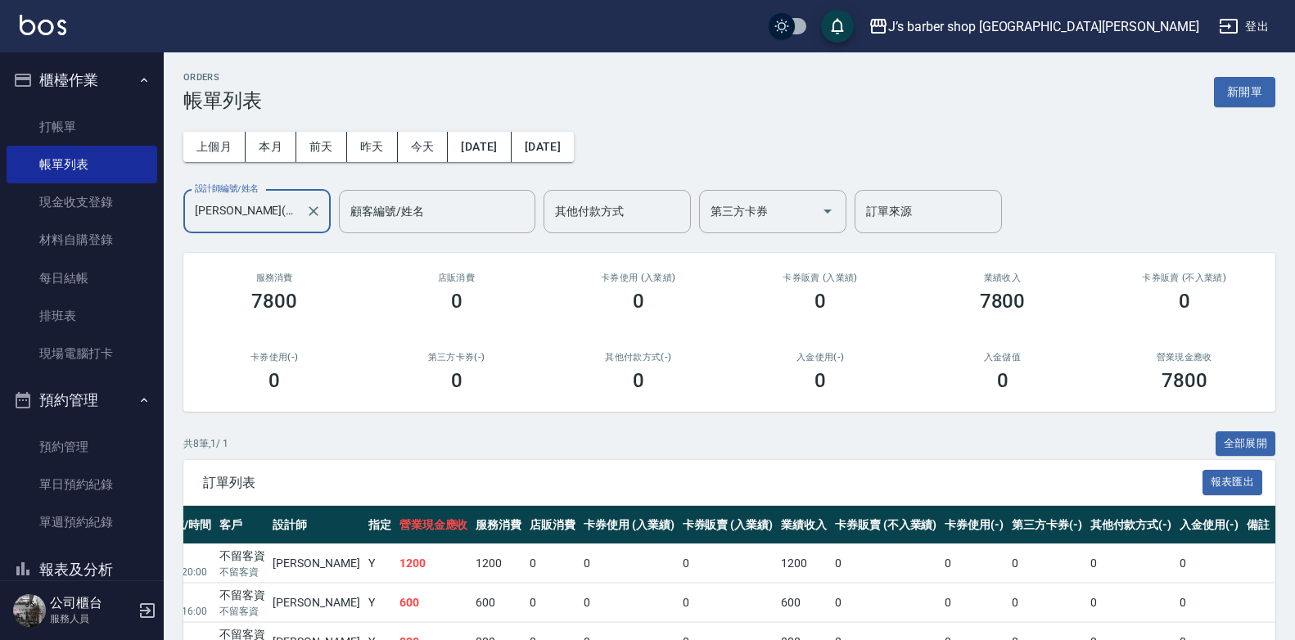
click at [281, 205] on input "[PERSON_NAME](無代號)" at bounding box center [245, 211] width 108 height 29
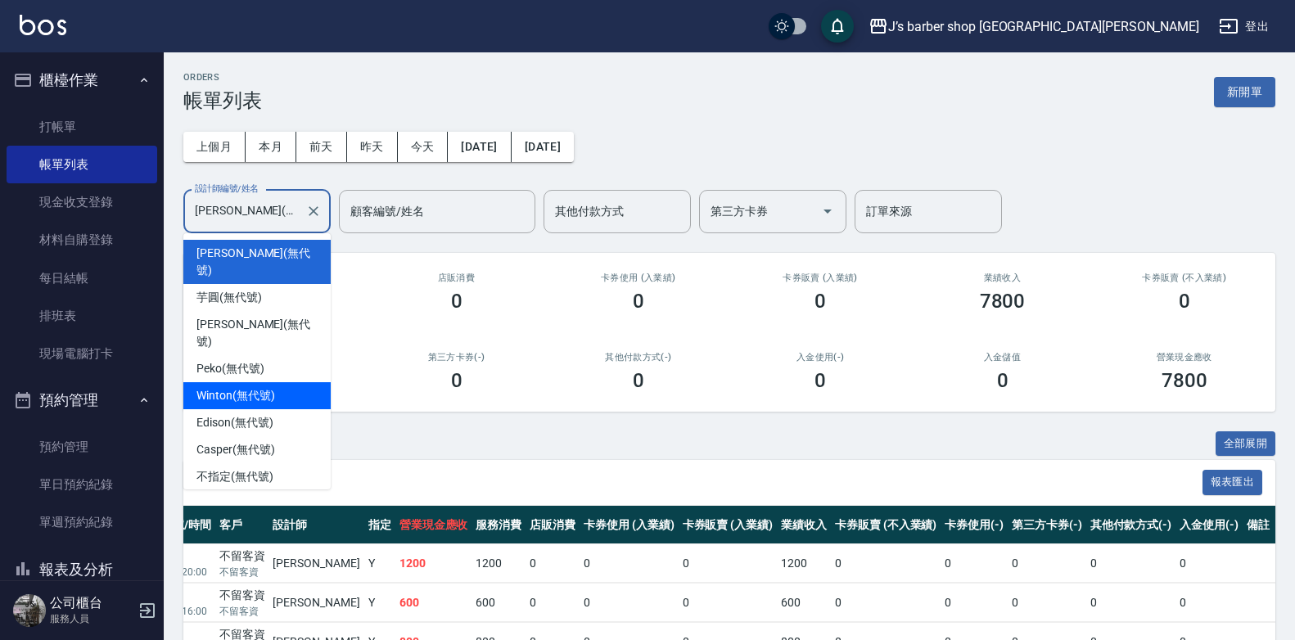
click at [239, 382] on div "Winton (無代號)" at bounding box center [256, 395] width 147 height 27
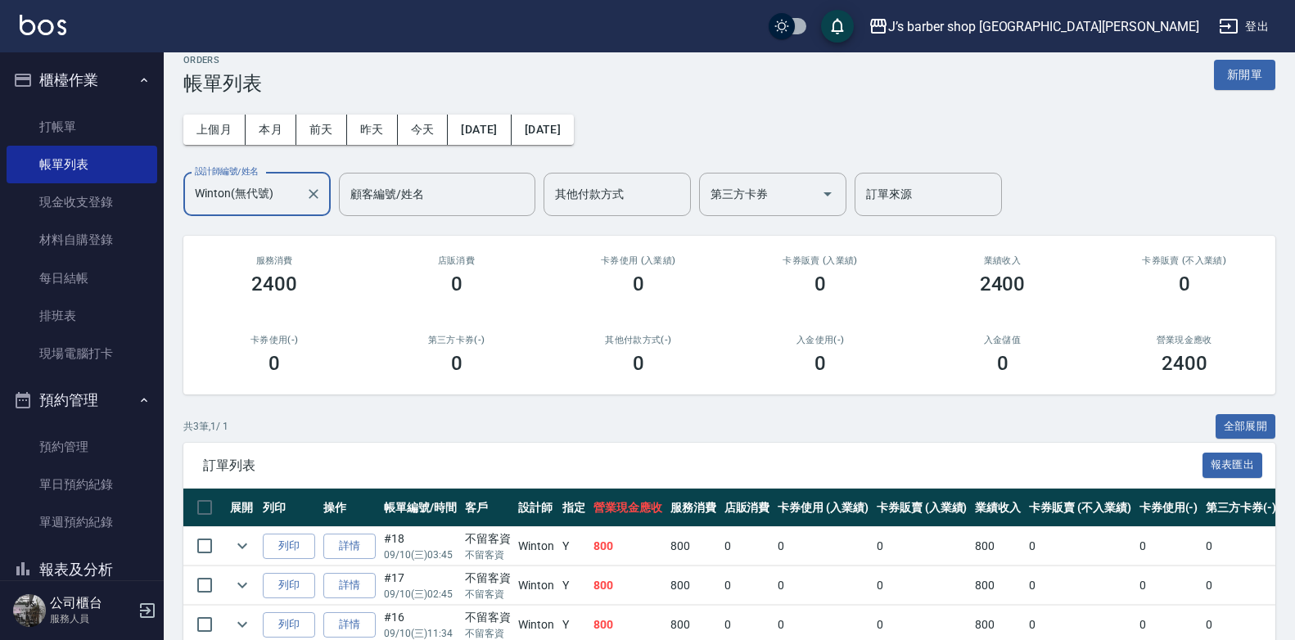
scroll to position [16, 0]
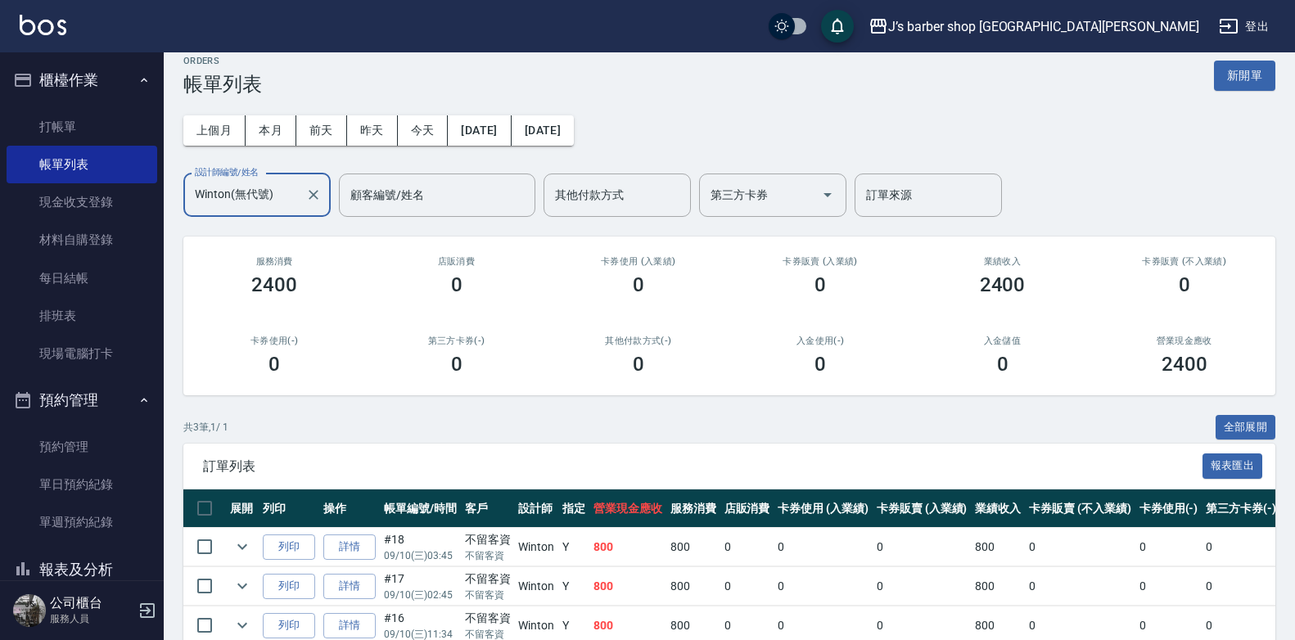
click at [244, 203] on input "Winton(無代號)" at bounding box center [245, 195] width 108 height 29
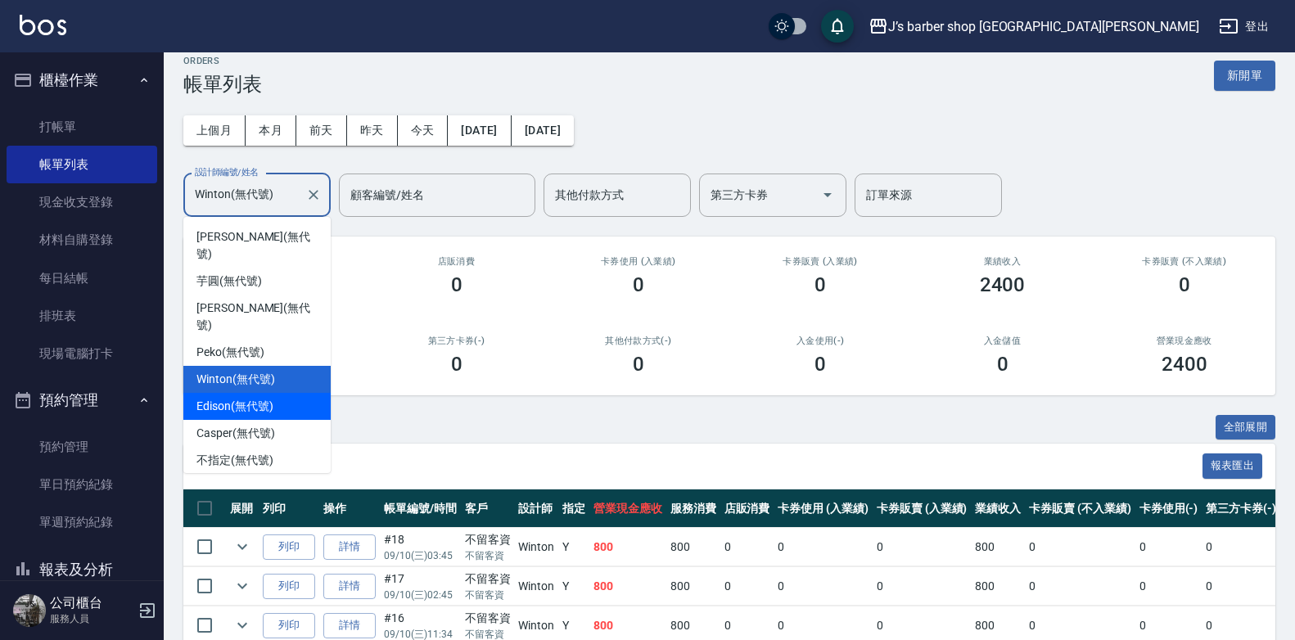
click at [235, 398] on span "Edison (無代號)" at bounding box center [234, 406] width 76 height 17
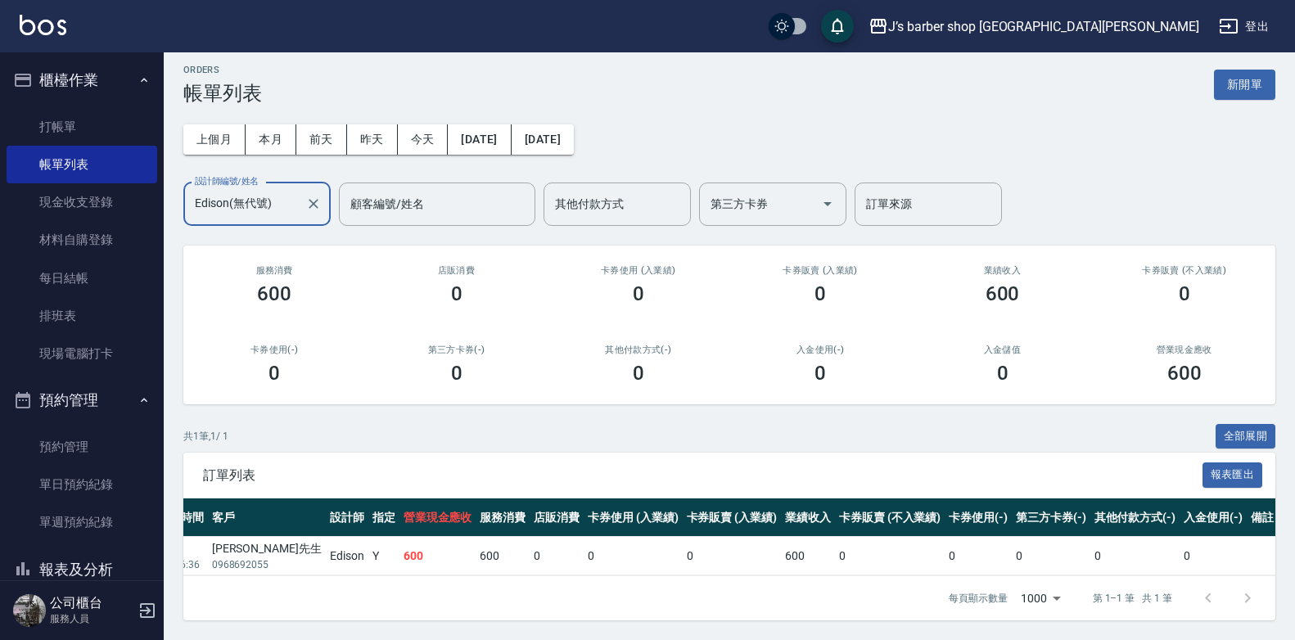
scroll to position [0, 0]
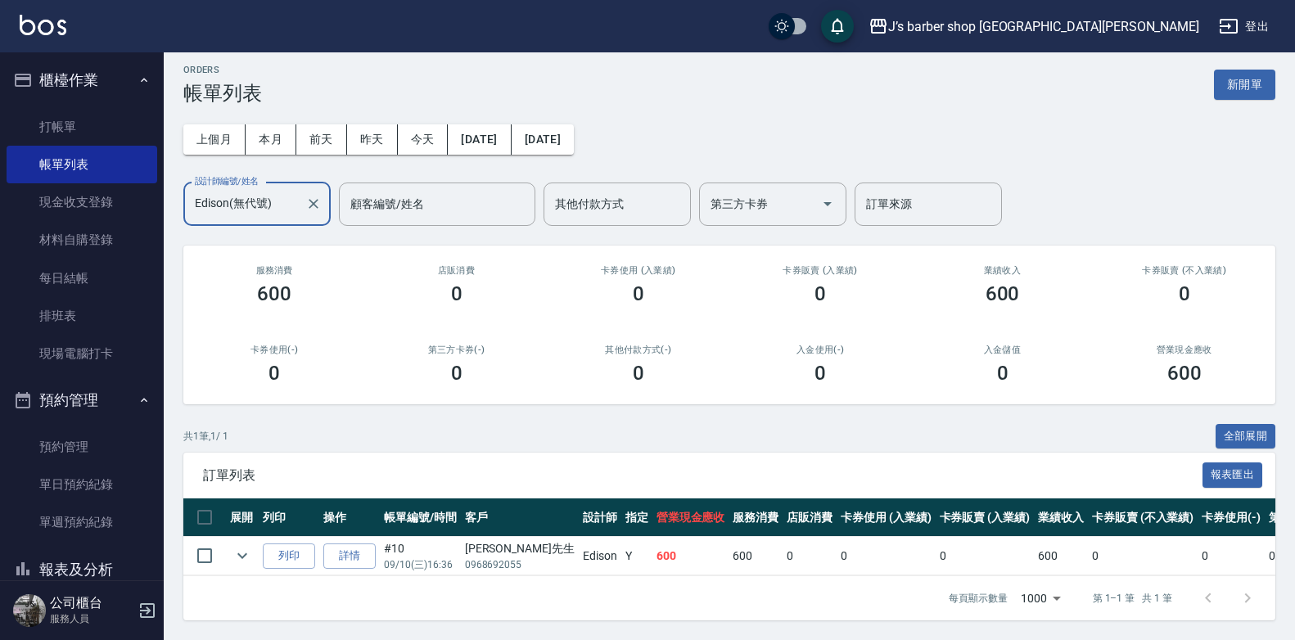
click at [277, 200] on input "Edison(無代號)" at bounding box center [245, 204] width 108 height 29
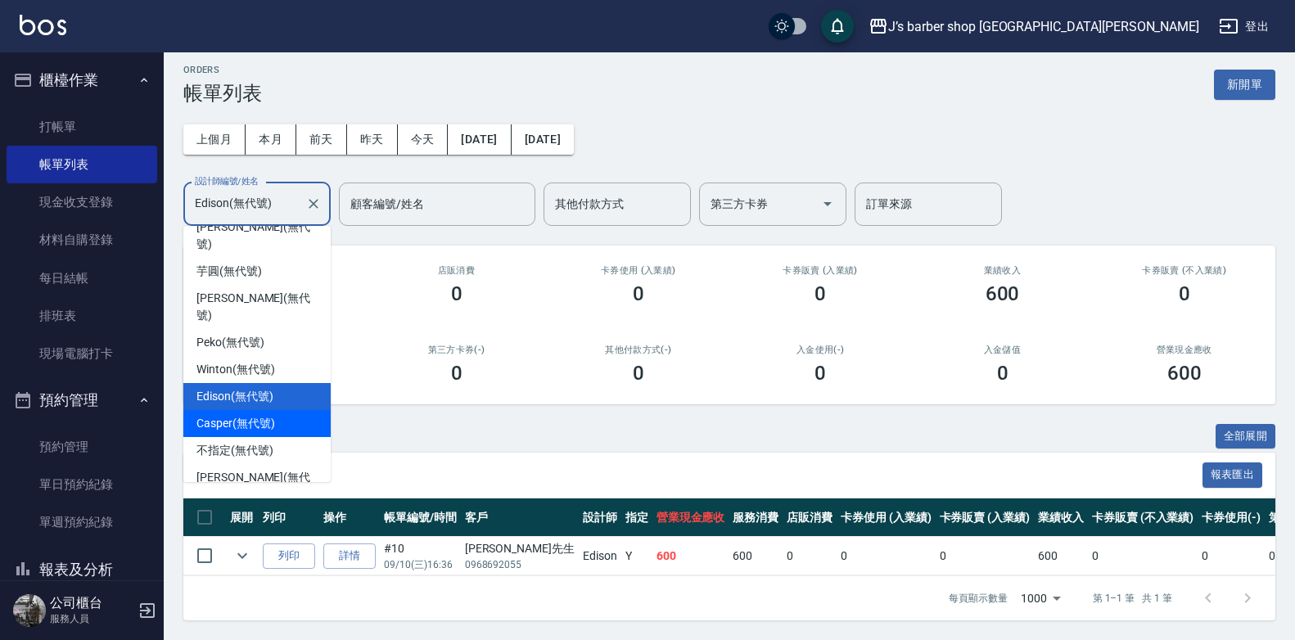
scroll to position [27, 0]
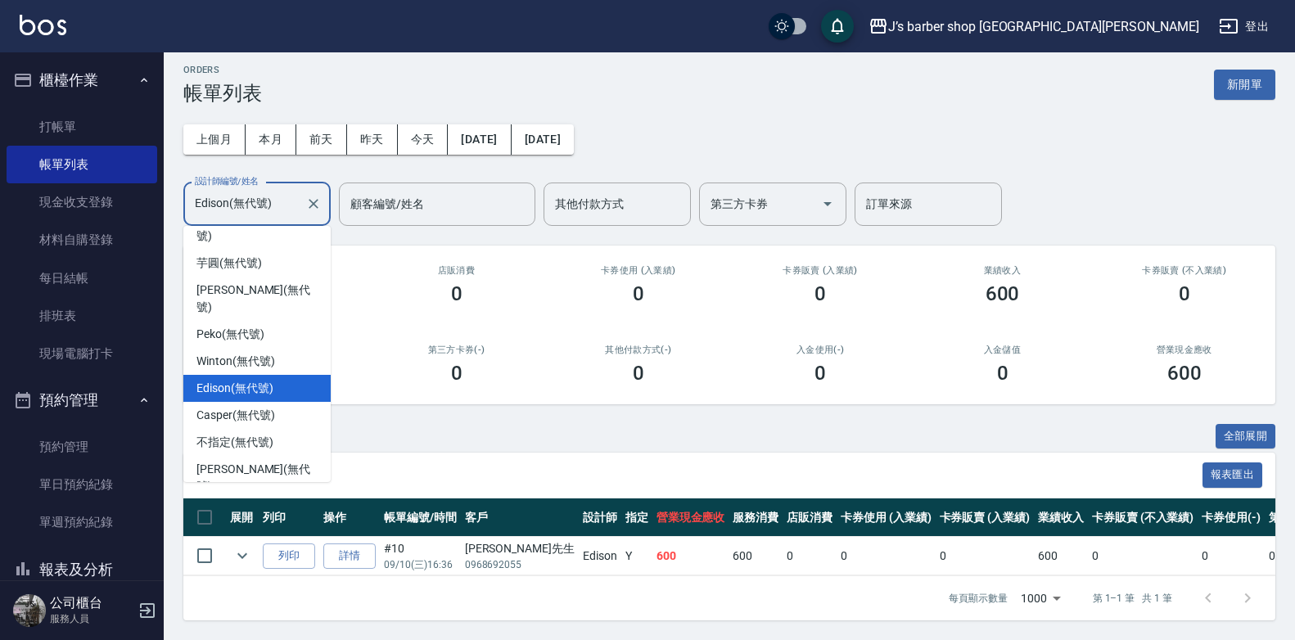
click at [235, 505] on span "Jiaju（家駒） (無代號)" at bounding box center [252, 513] width 112 height 17
type input "Jiaju（家駒）(無代號)"
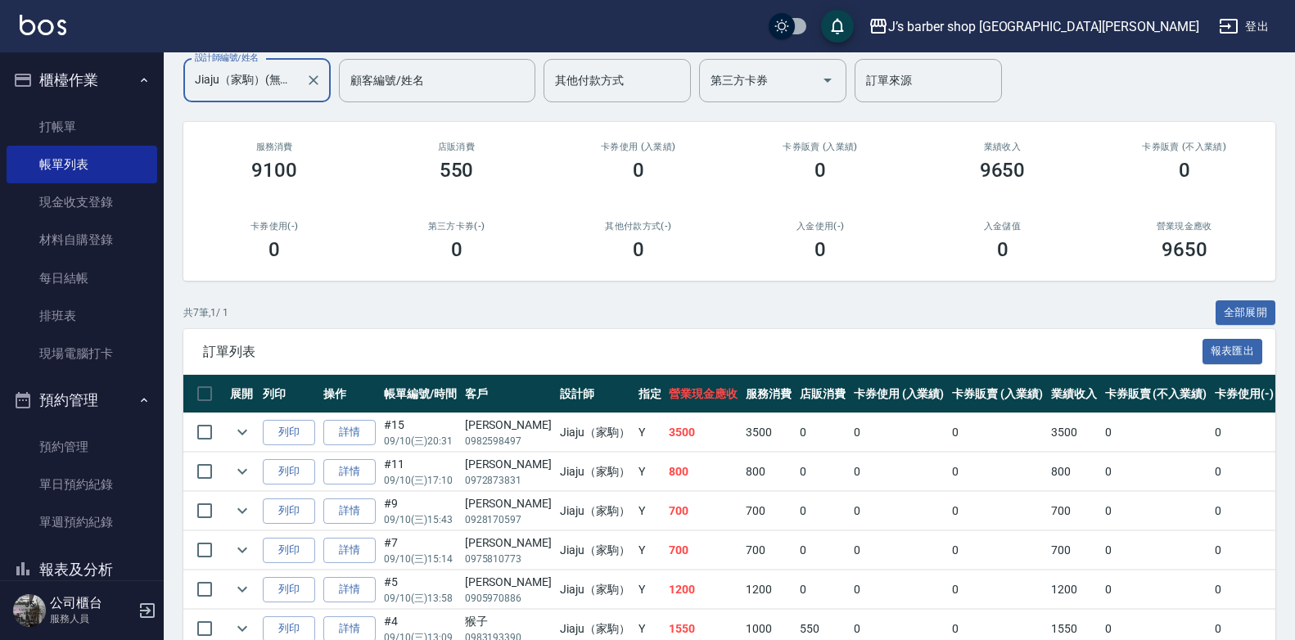
scroll to position [0, 0]
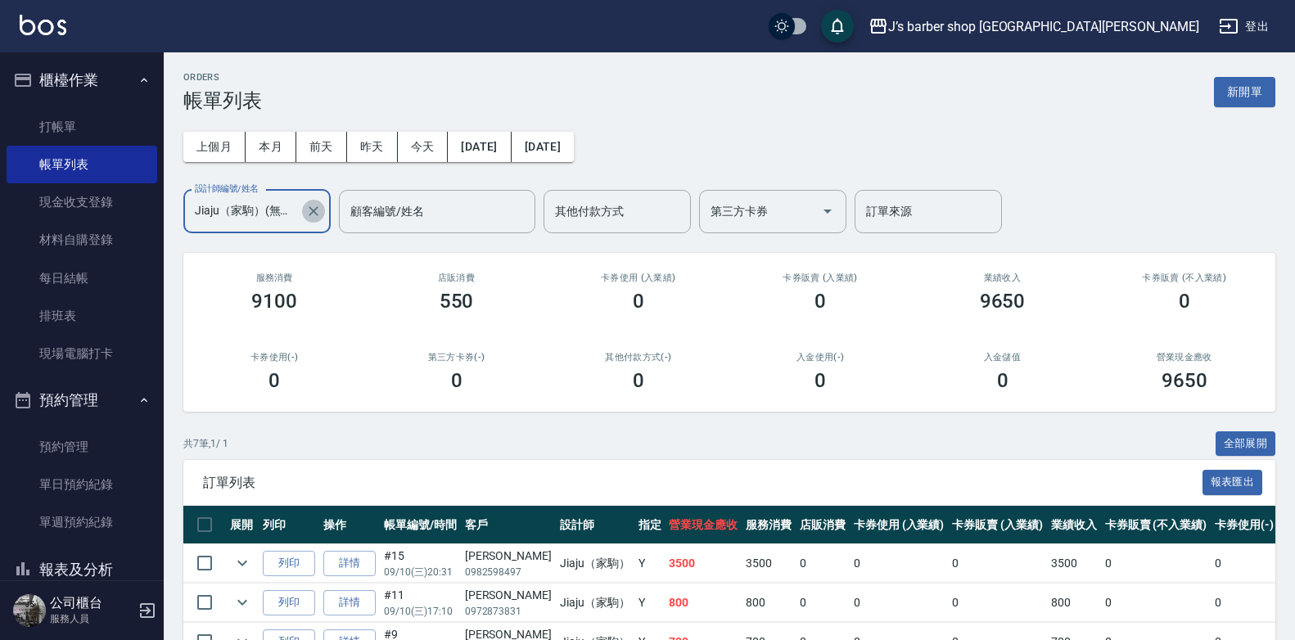
click at [310, 209] on icon "Clear" at bounding box center [313, 211] width 16 height 16
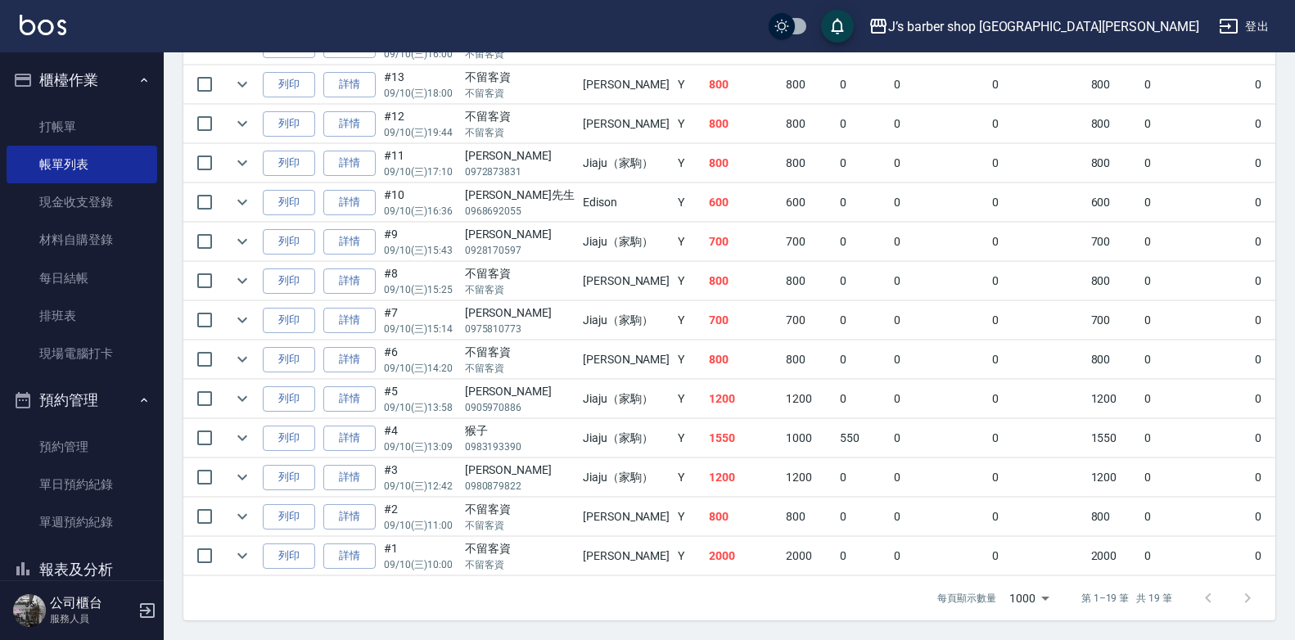
click at [605, 555] on td "[PERSON_NAME]" at bounding box center [626, 556] width 95 height 38
